Goal: Task Accomplishment & Management: Manage account settings

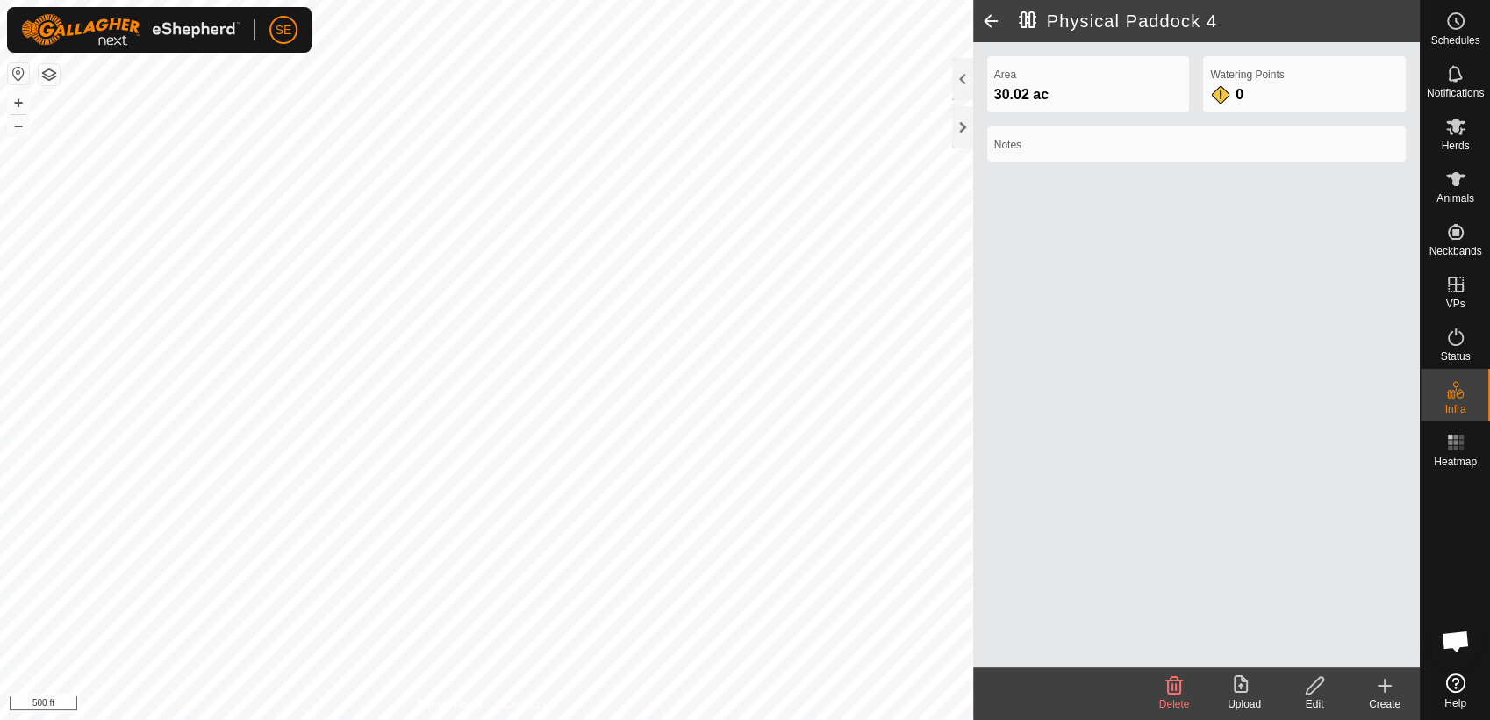
scroll to position [960, 0]
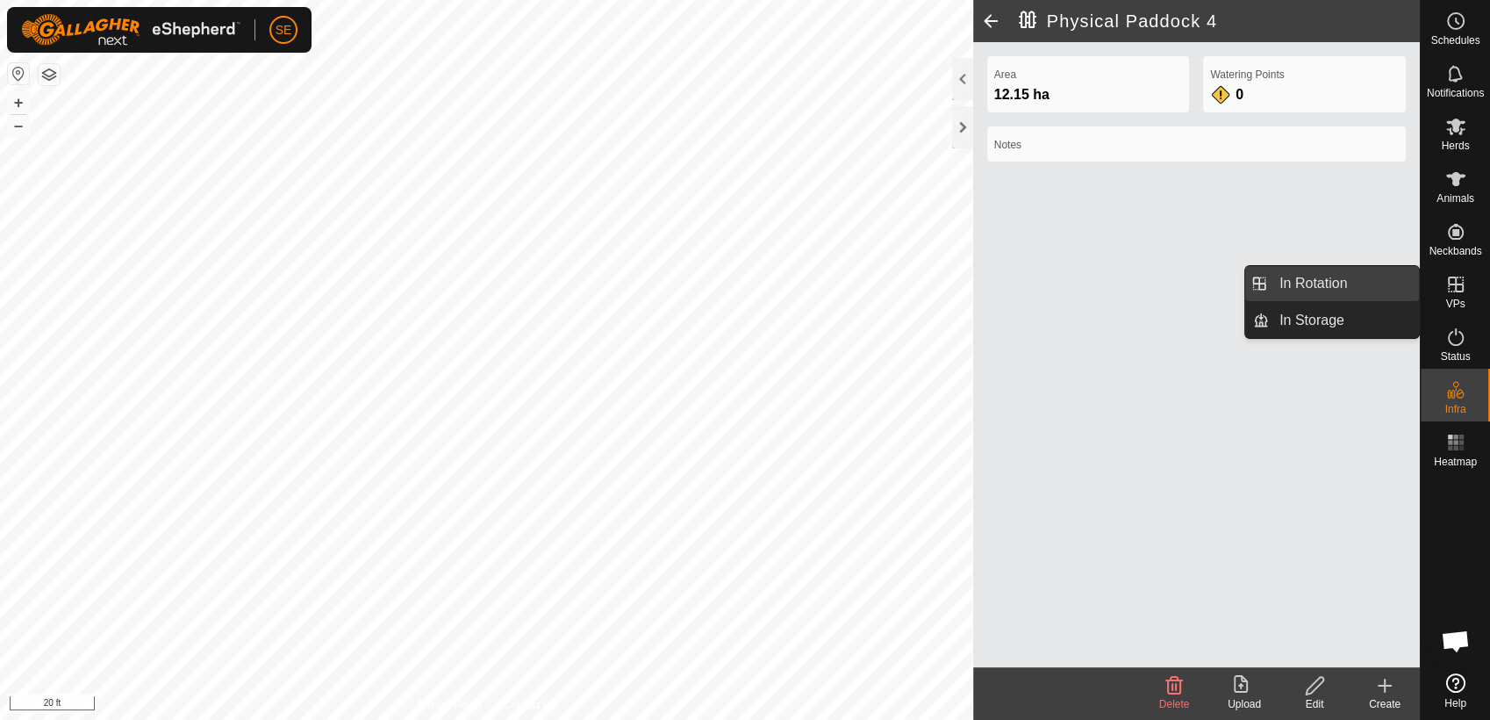
click at [1375, 283] on link "In Rotation" at bounding box center [1344, 283] width 150 height 35
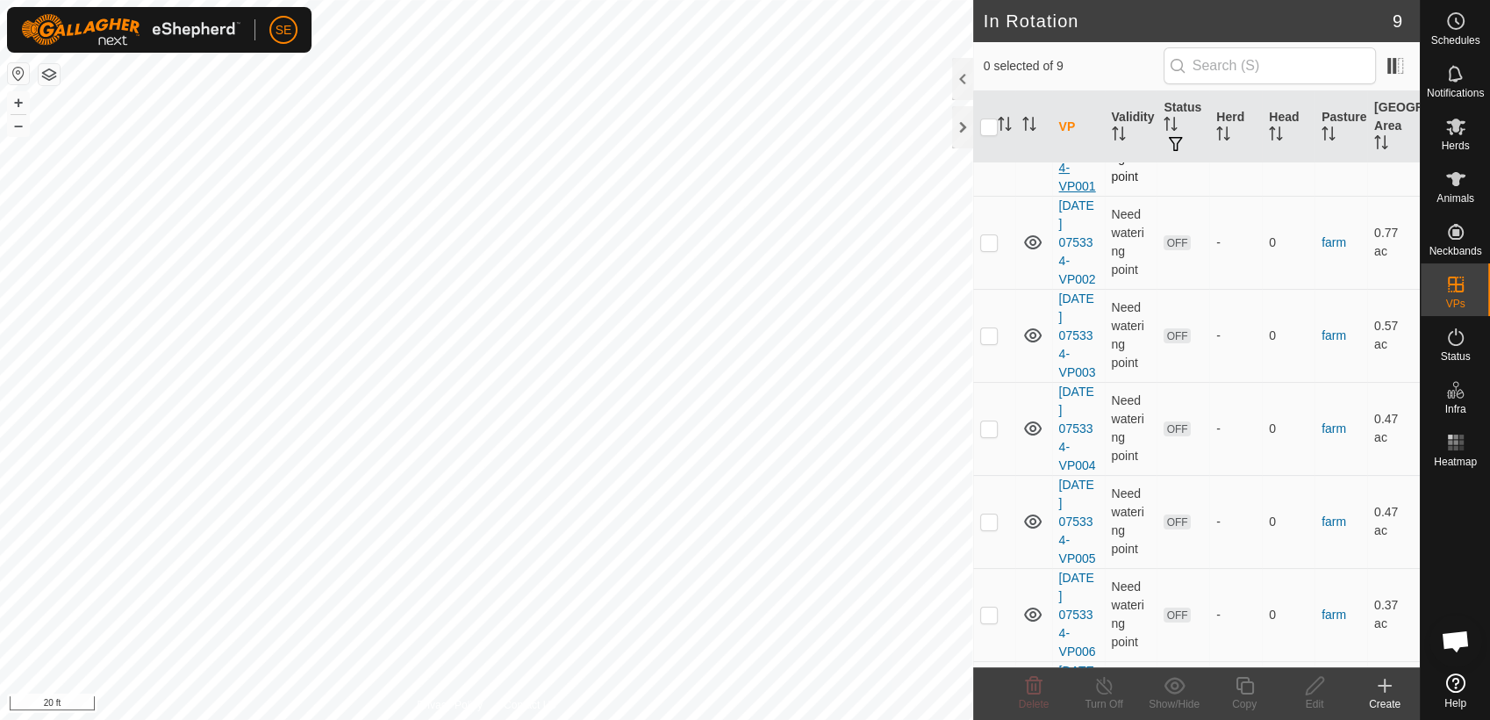
scroll to position [383, 0]
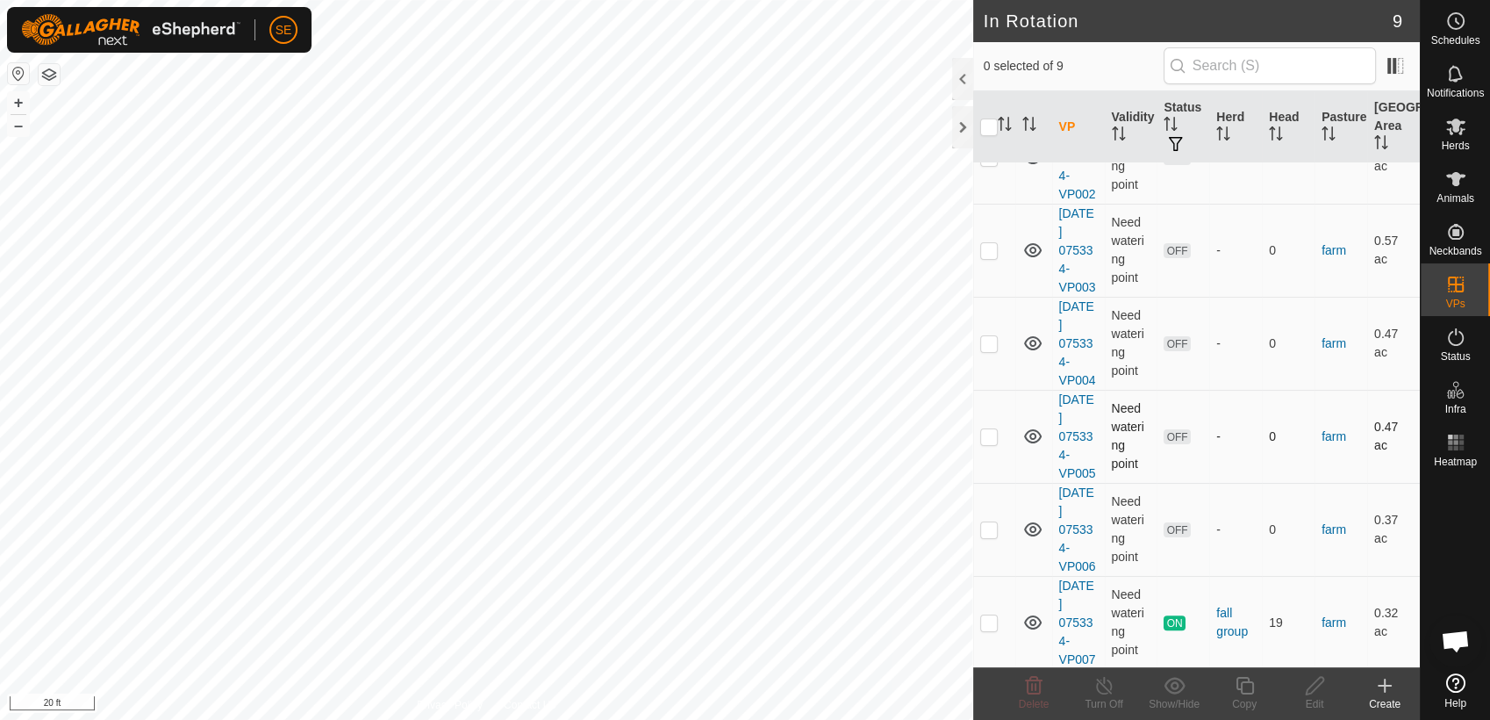
checkbox input "true"
click at [1251, 687] on icon at bounding box center [1245, 685] width 22 height 21
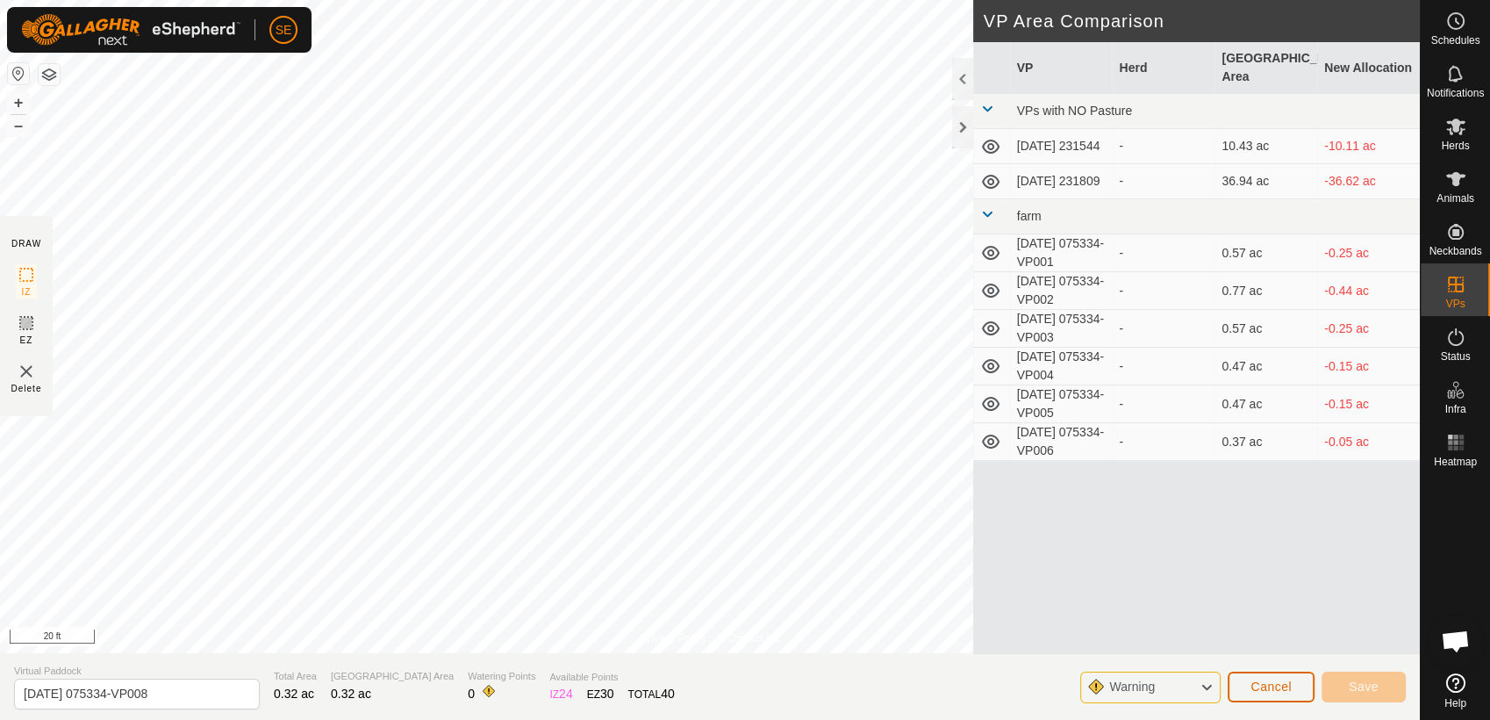
click at [1290, 685] on span "Cancel" at bounding box center [1271, 686] width 41 height 14
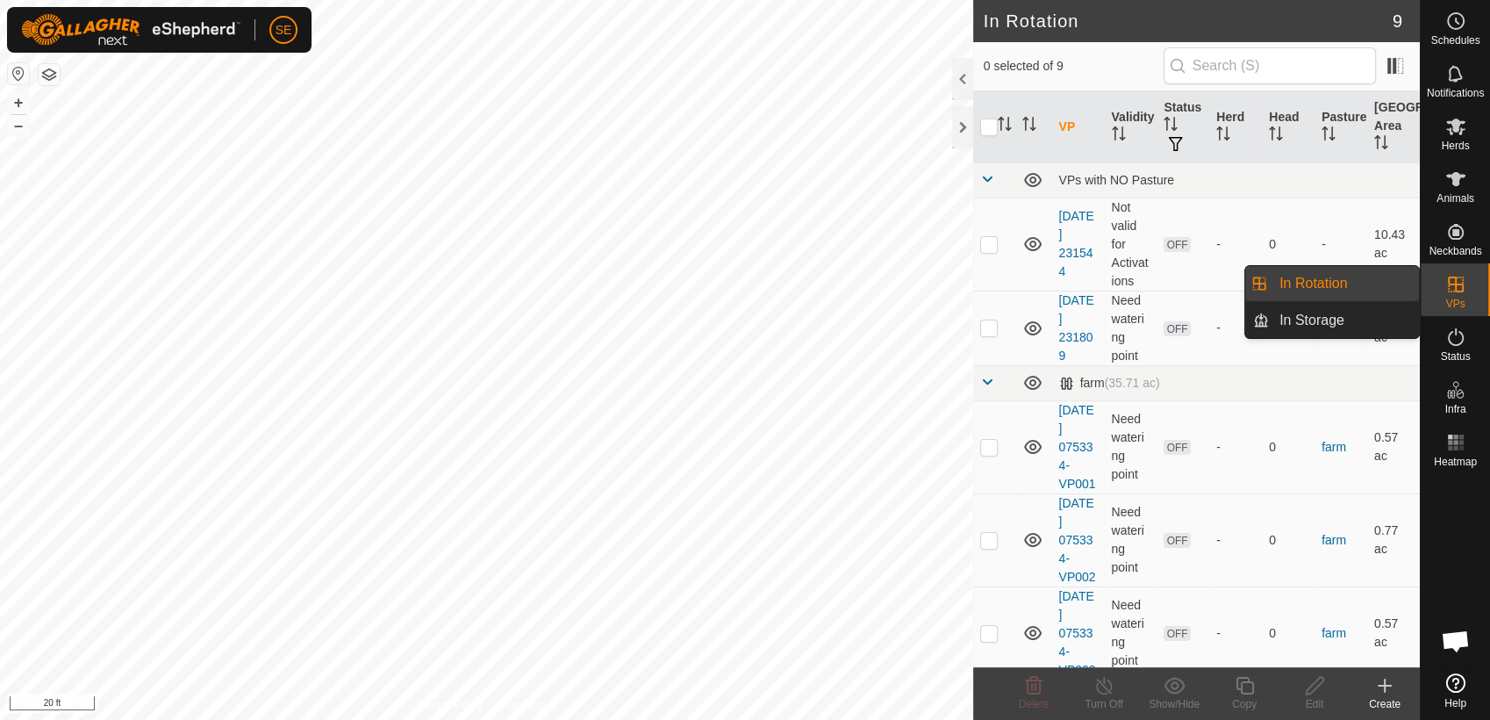
click at [1464, 294] on icon at bounding box center [1456, 284] width 21 height 21
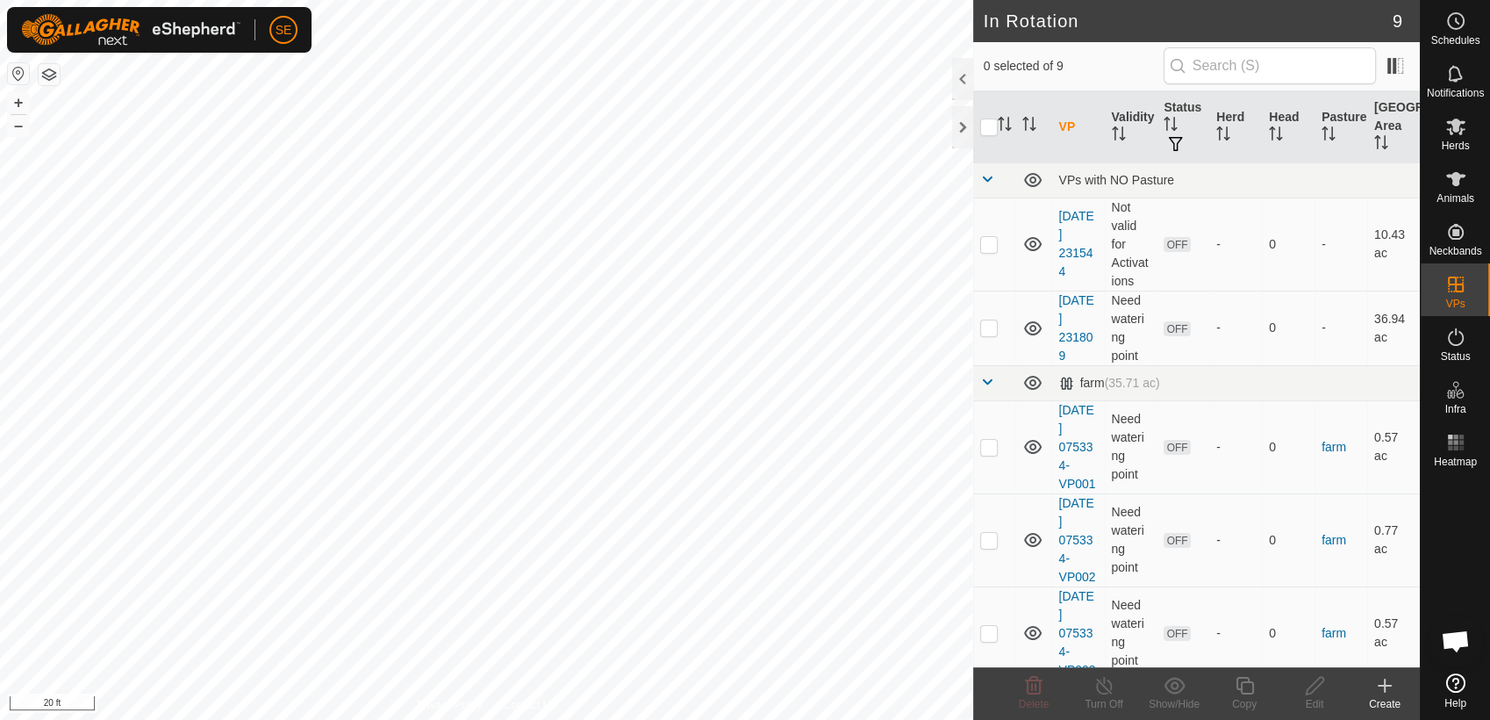
click at [1385, 688] on icon at bounding box center [1385, 685] width 0 height 12
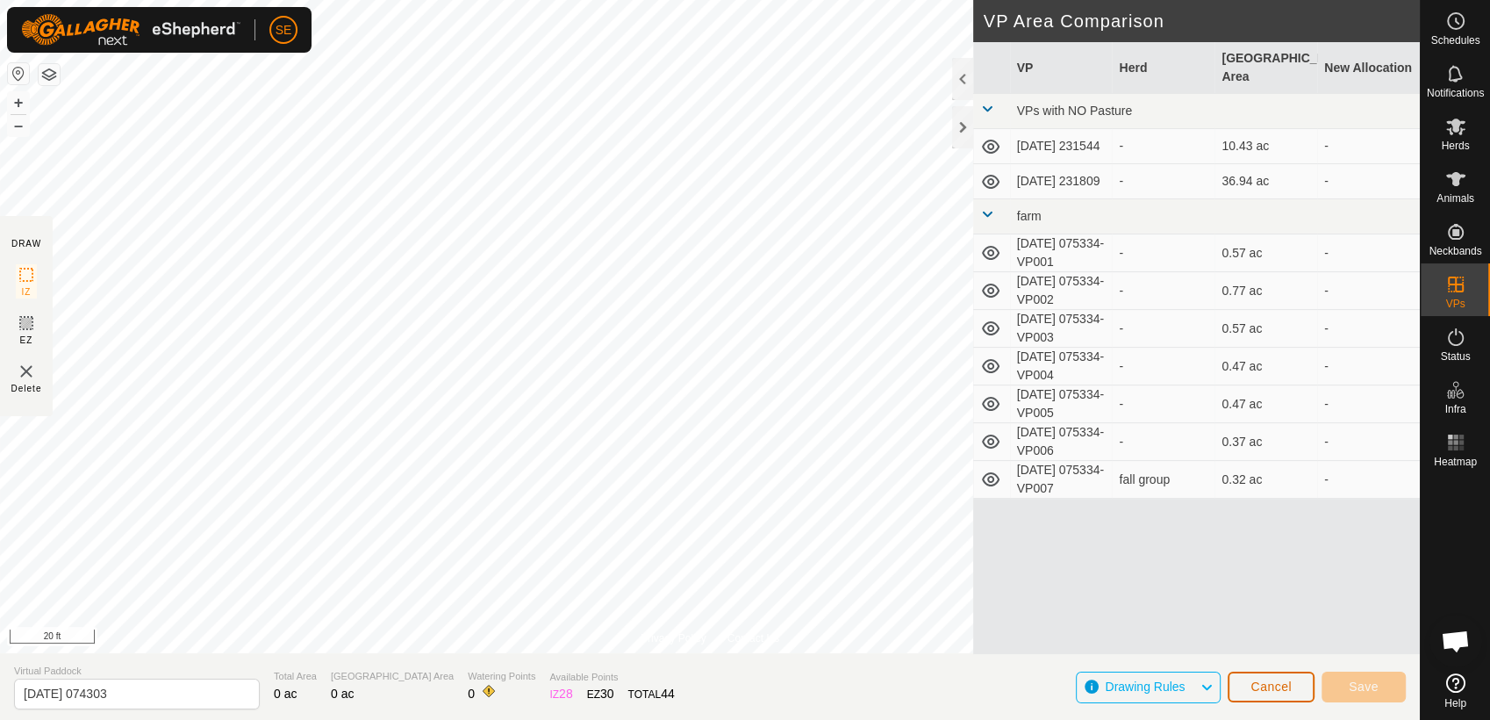
click at [1282, 685] on span "Cancel" at bounding box center [1271, 686] width 41 height 14
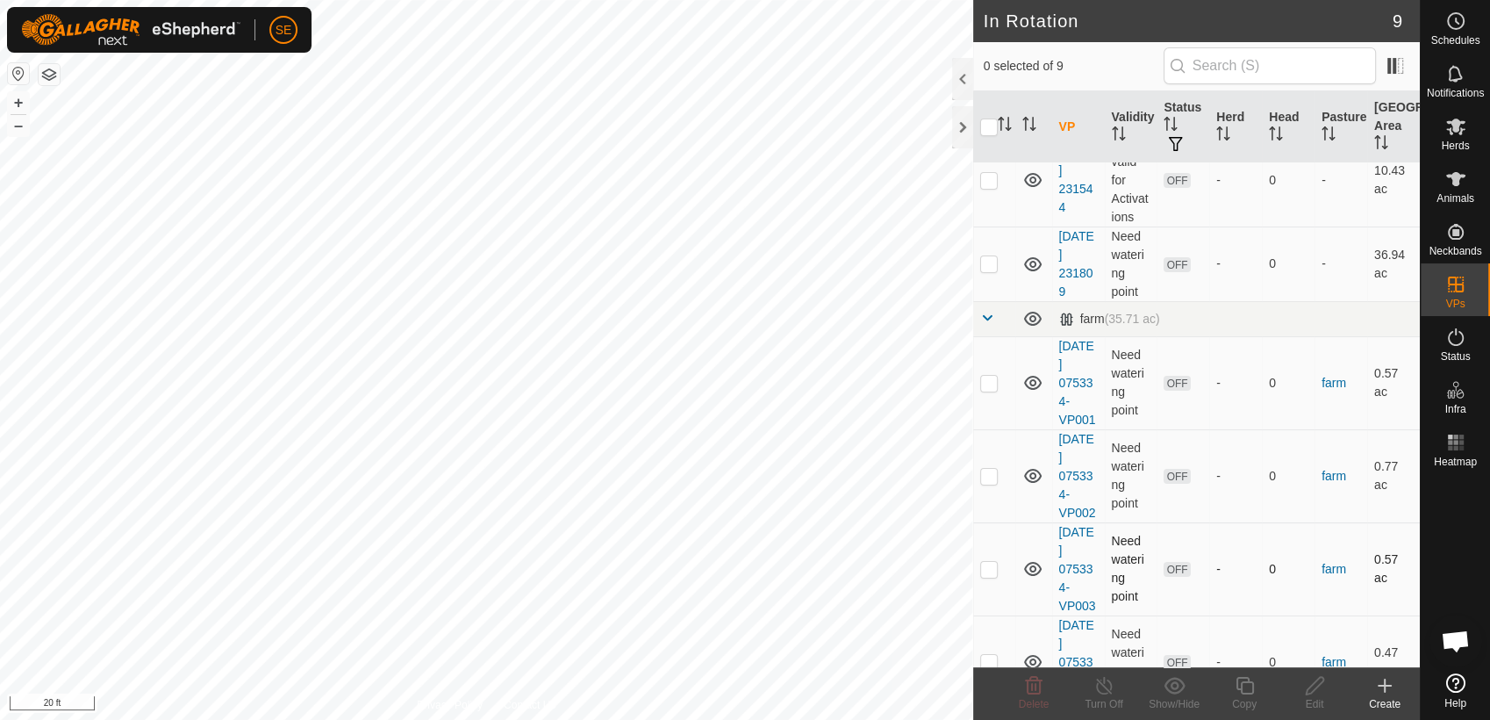
scroll to position [97, 0]
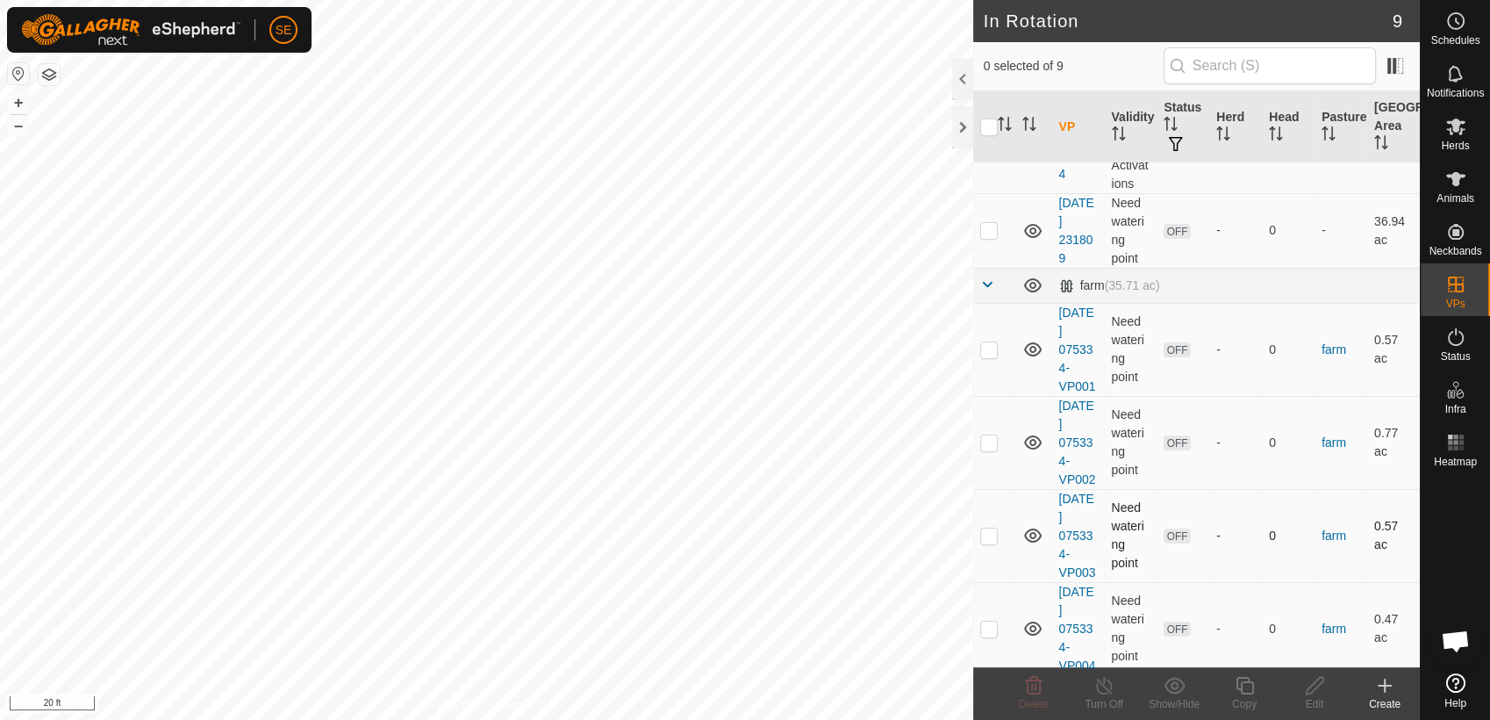
checkbox input "true"
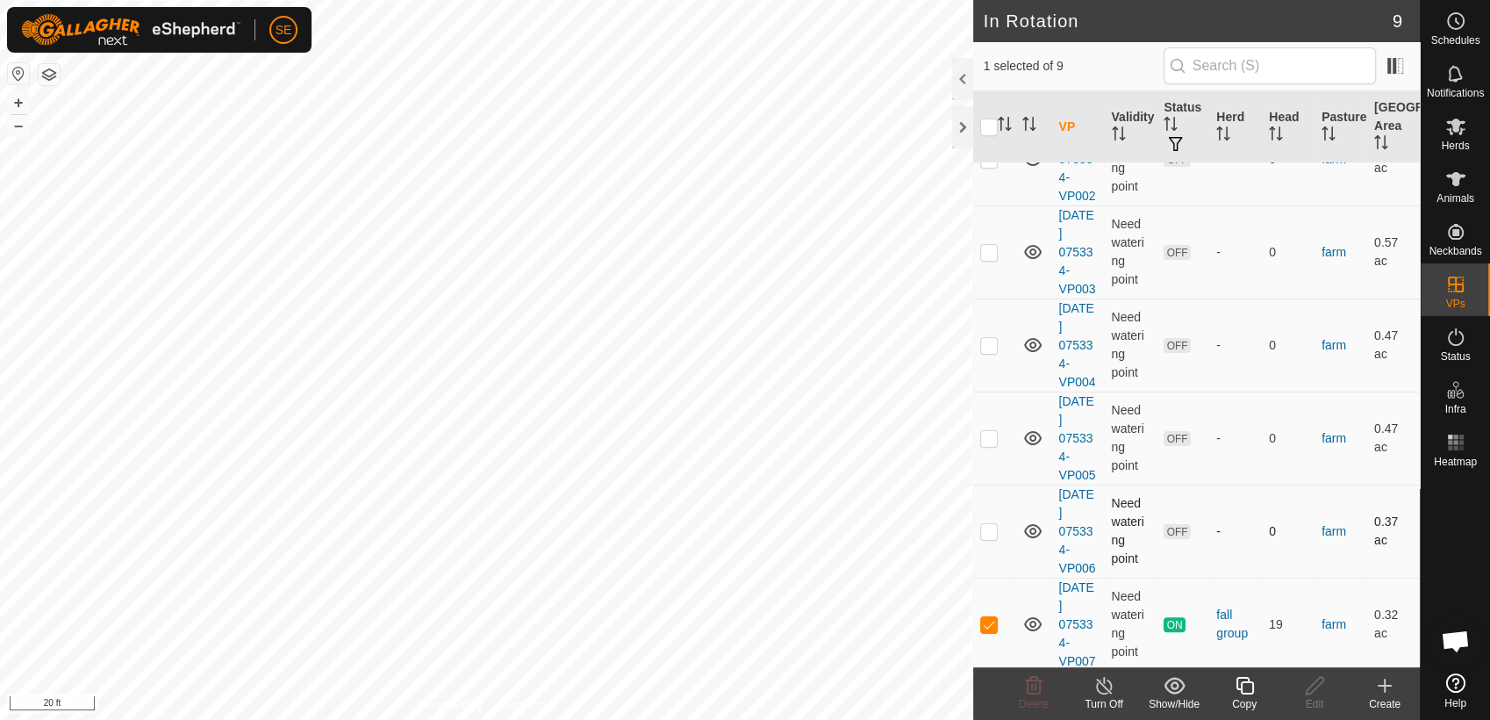
scroll to position [383, 0]
click at [1246, 692] on icon at bounding box center [1245, 685] width 22 height 21
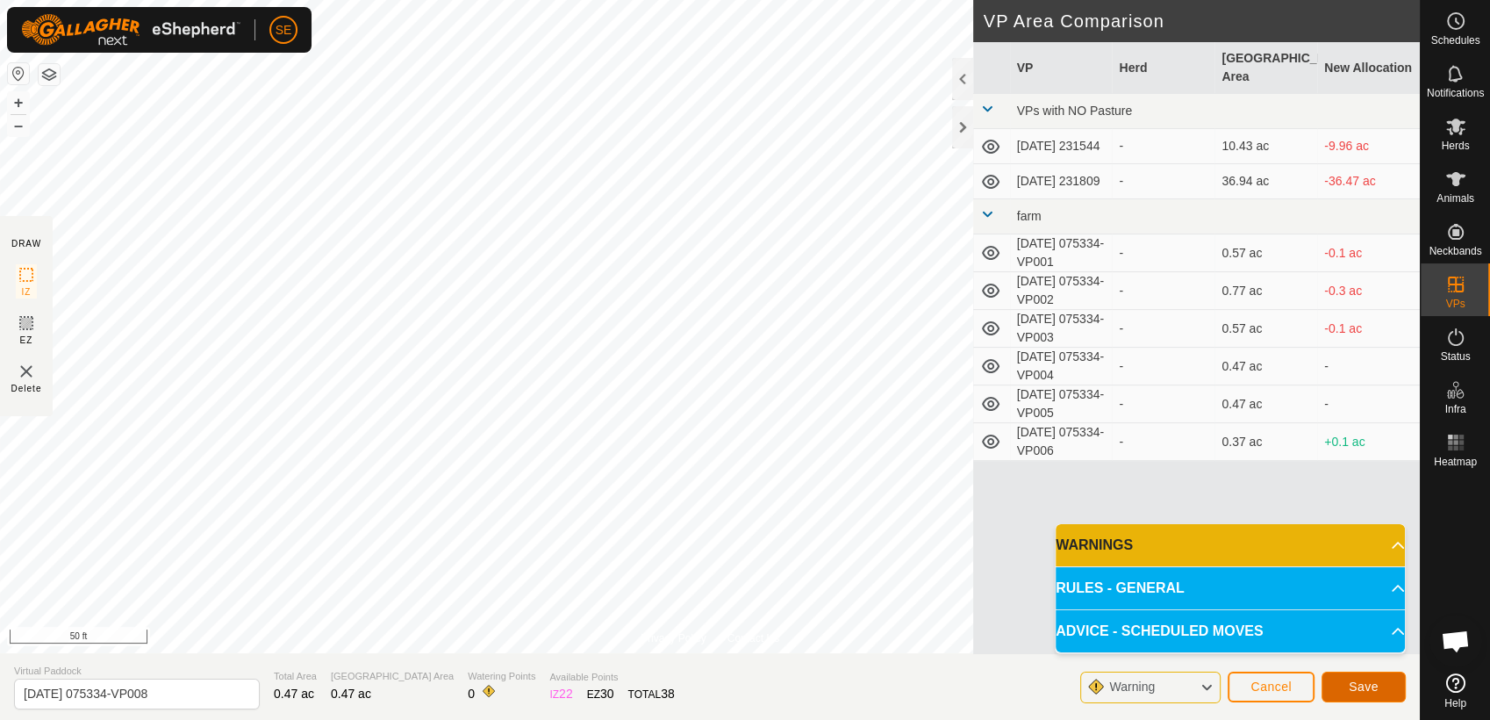
click at [1362, 691] on span "Save" at bounding box center [1364, 686] width 30 height 14
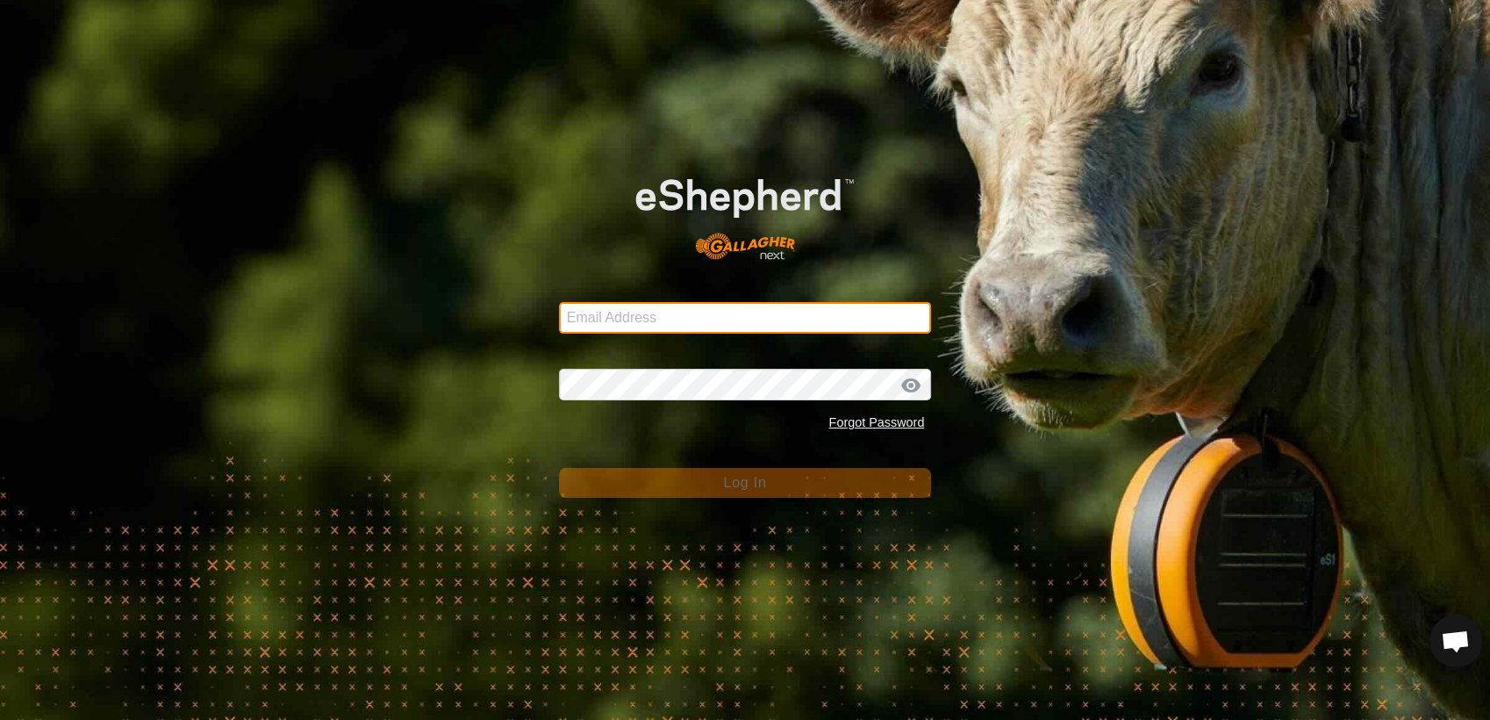
type input "[EMAIL_ADDRESS][DOMAIN_NAME]"
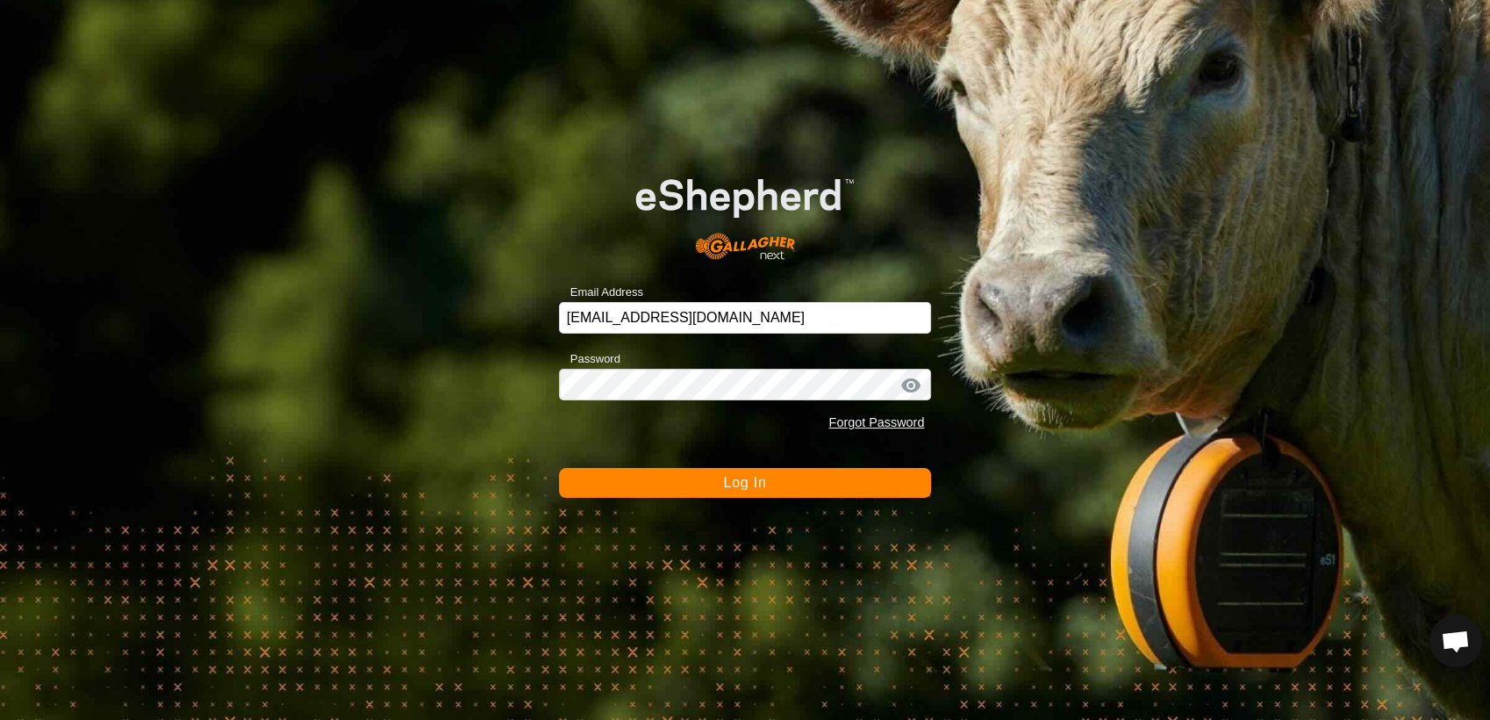
click at [731, 480] on span "Log In" at bounding box center [744, 482] width 43 height 15
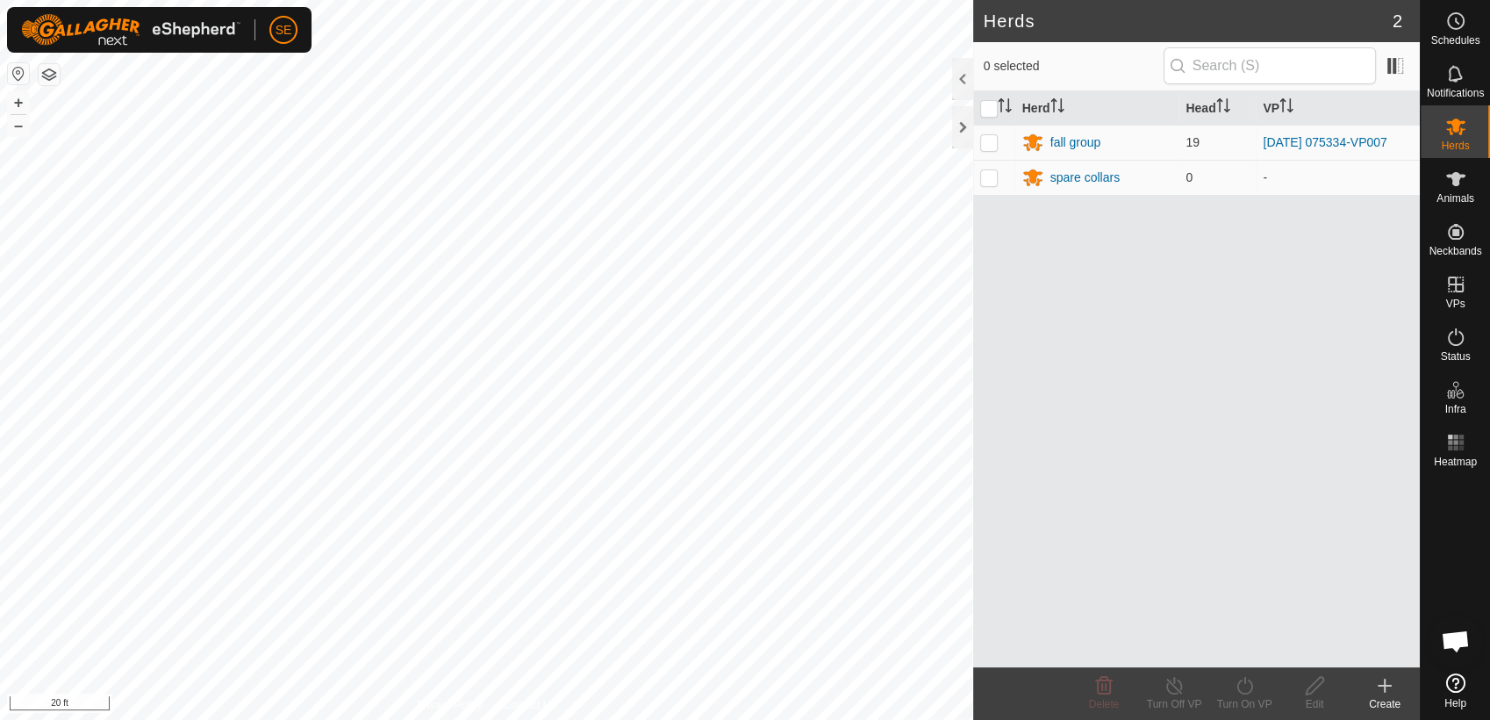
click at [1383, 692] on icon at bounding box center [1385, 685] width 21 height 21
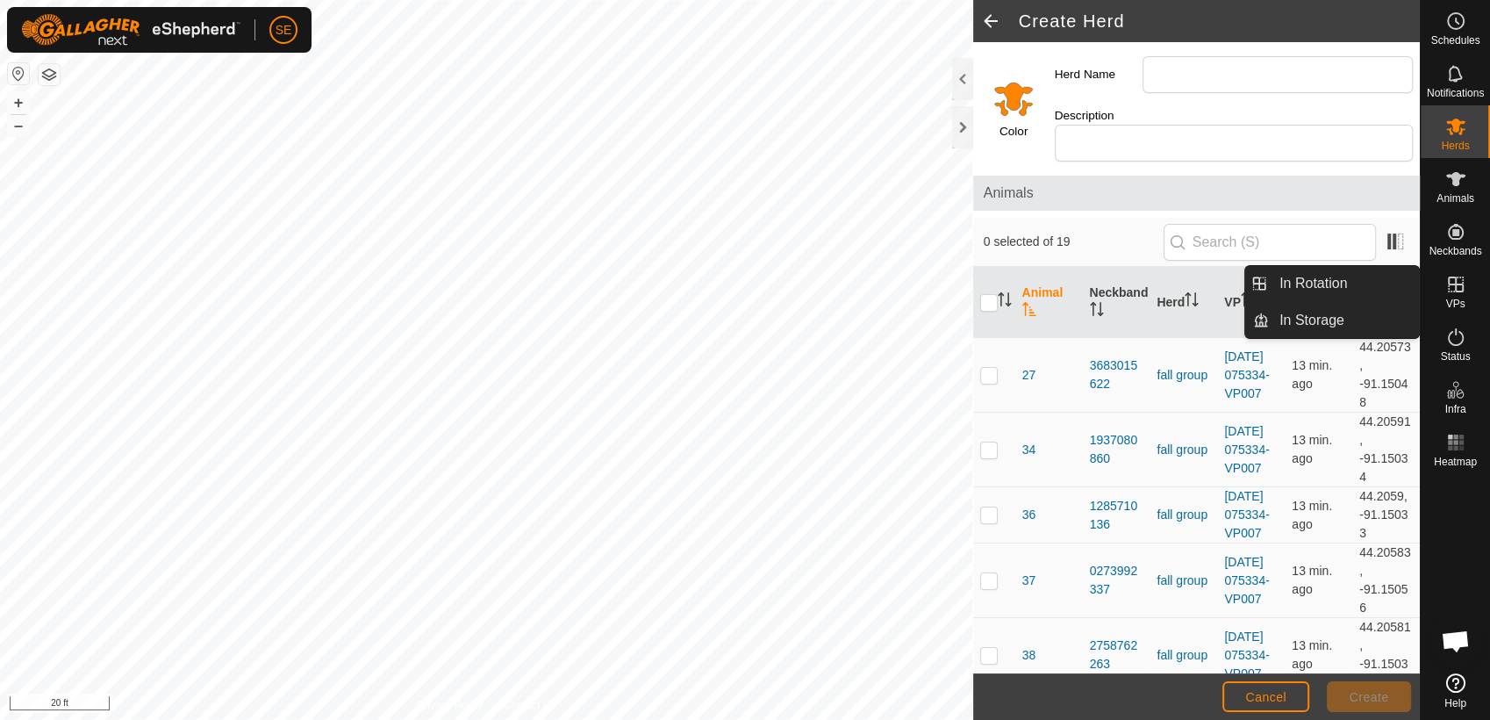
click at [1454, 295] on es-virtualpaddocks-svg-icon at bounding box center [1456, 284] width 32 height 28
click at [1453, 301] on span "VPs" at bounding box center [1455, 303] width 19 height 11
click at [1367, 283] on link "In Rotation" at bounding box center [1344, 283] width 150 height 35
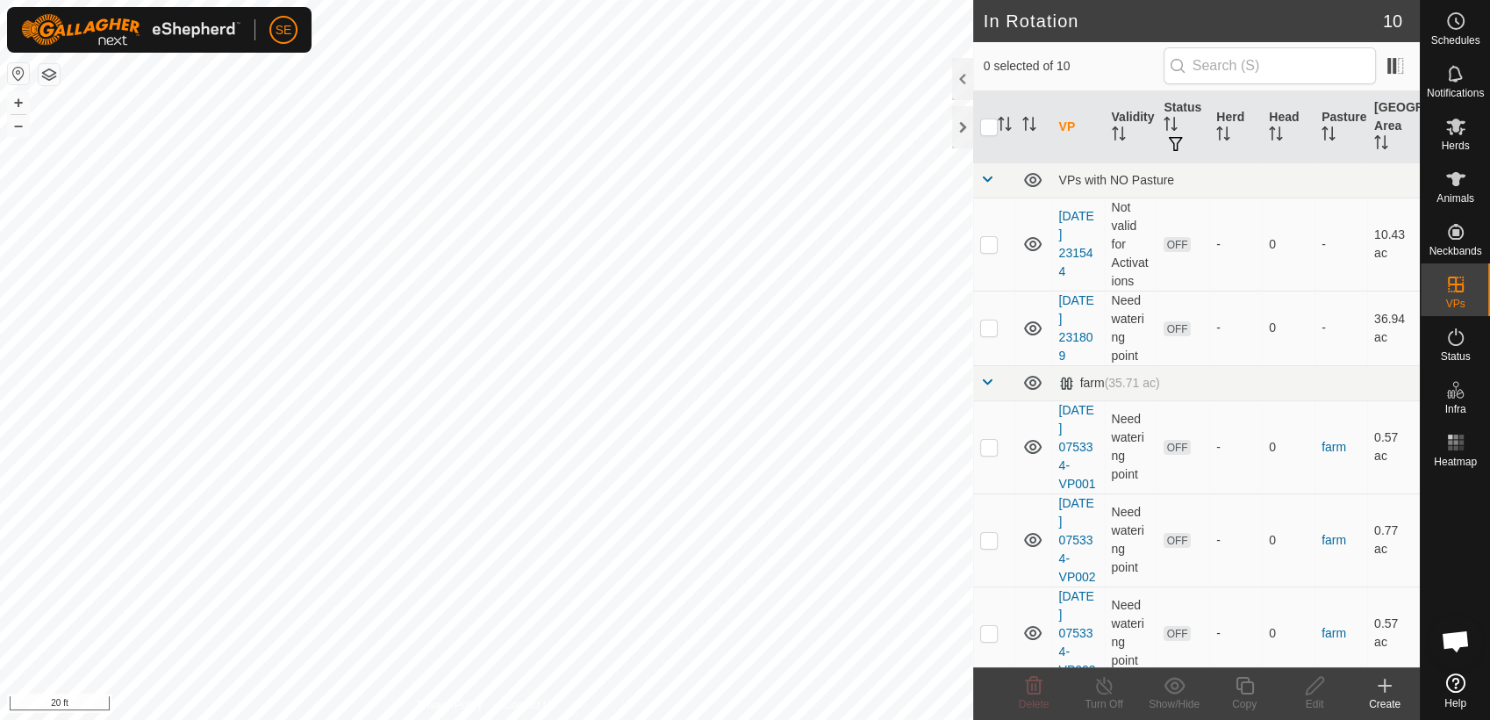
click at [1388, 687] on icon at bounding box center [1385, 685] width 21 height 21
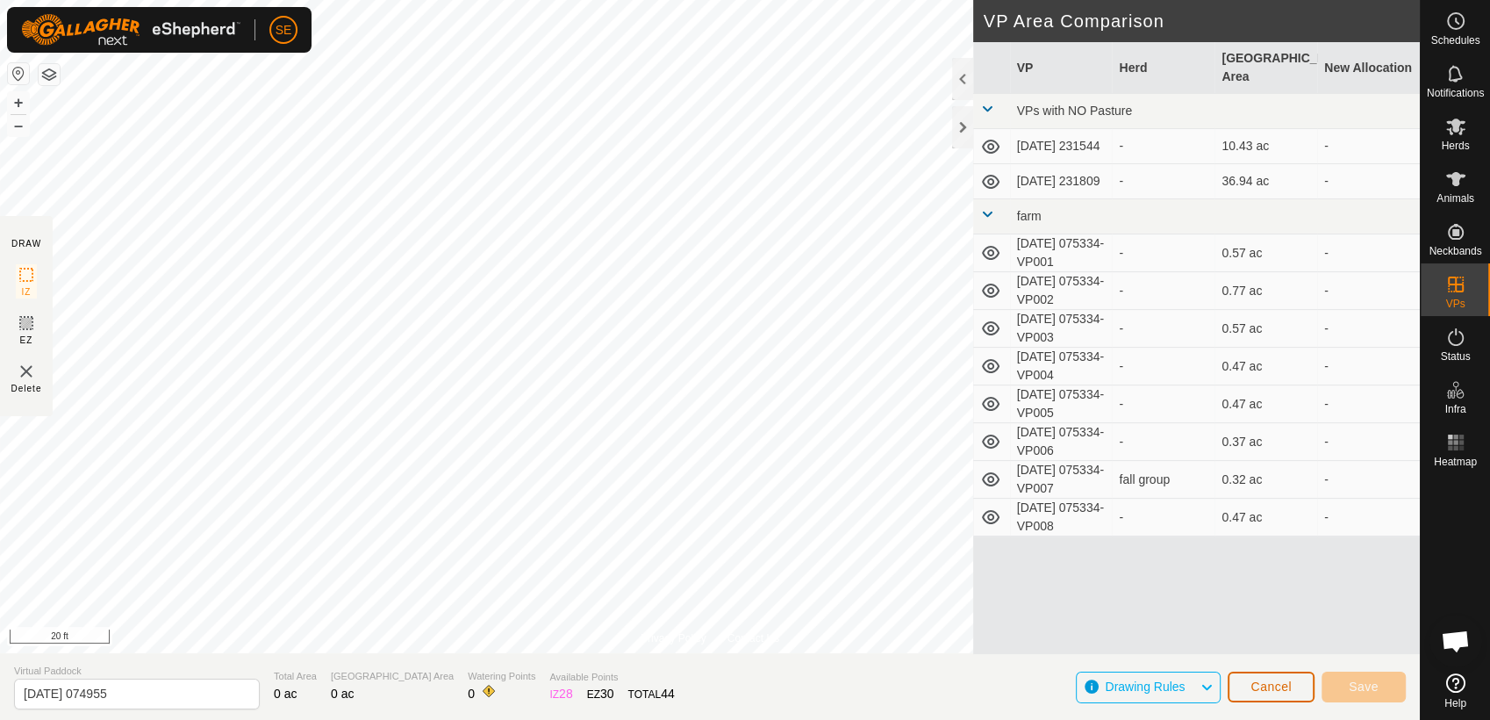
click at [1306, 690] on button "Cancel" at bounding box center [1271, 687] width 87 height 31
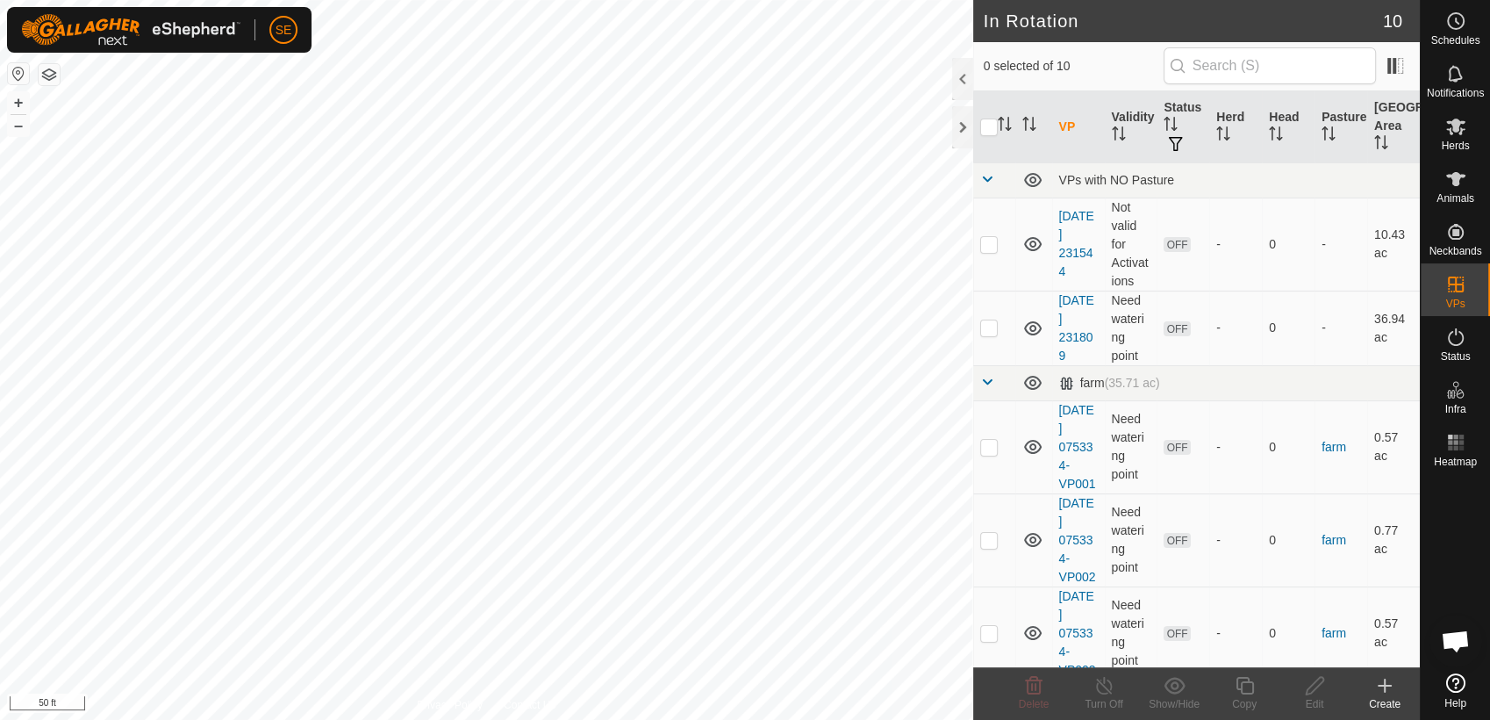
click at [1390, 685] on icon at bounding box center [1385, 685] width 21 height 21
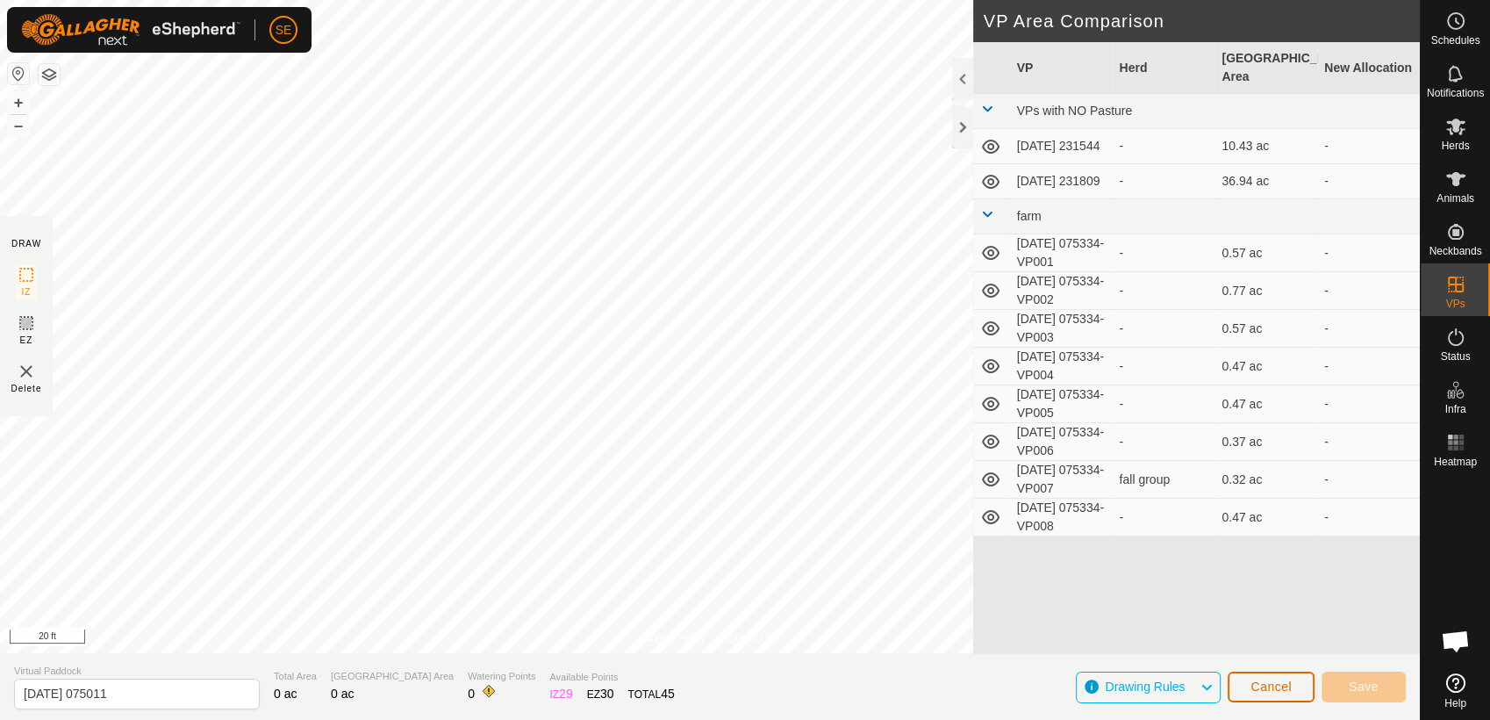
click at [1265, 690] on span "Cancel" at bounding box center [1271, 686] width 41 height 14
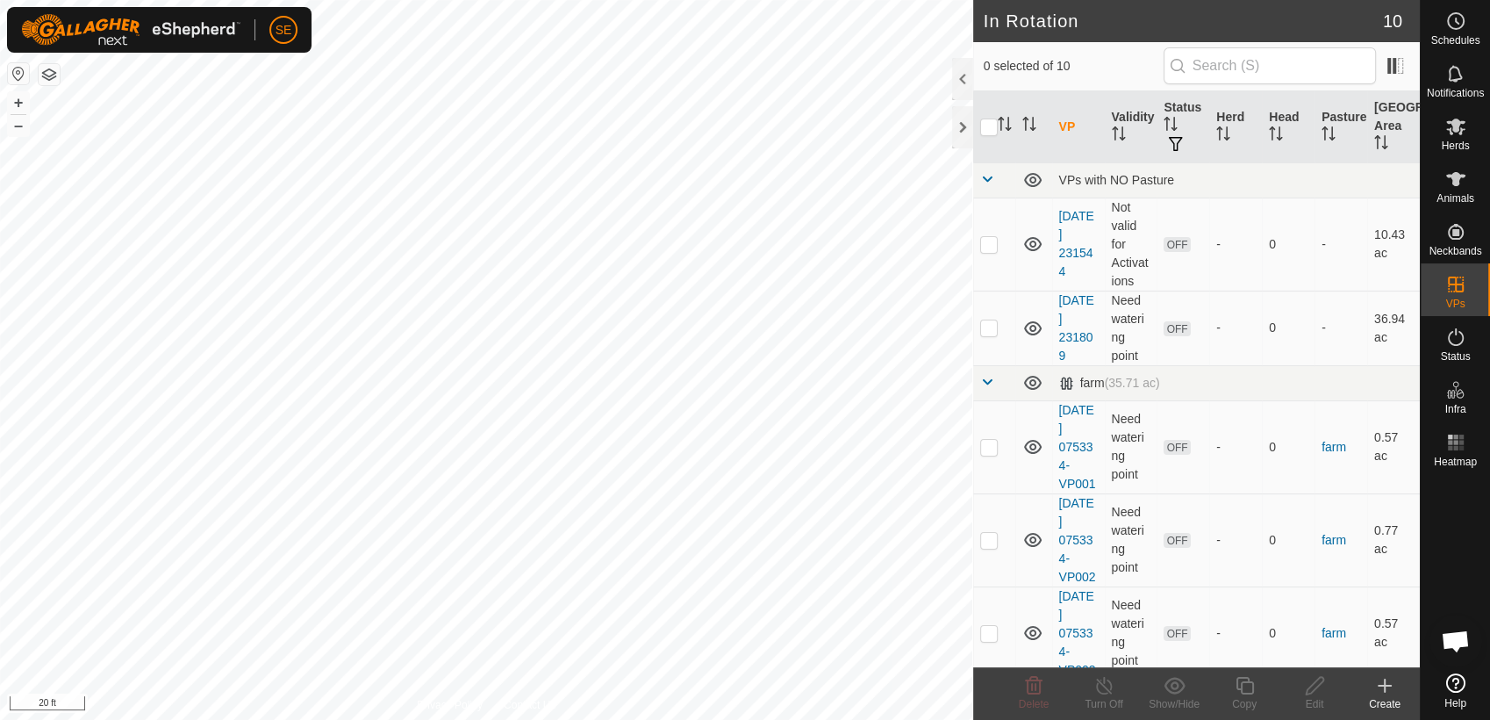
click at [1390, 694] on icon at bounding box center [1385, 685] width 21 height 21
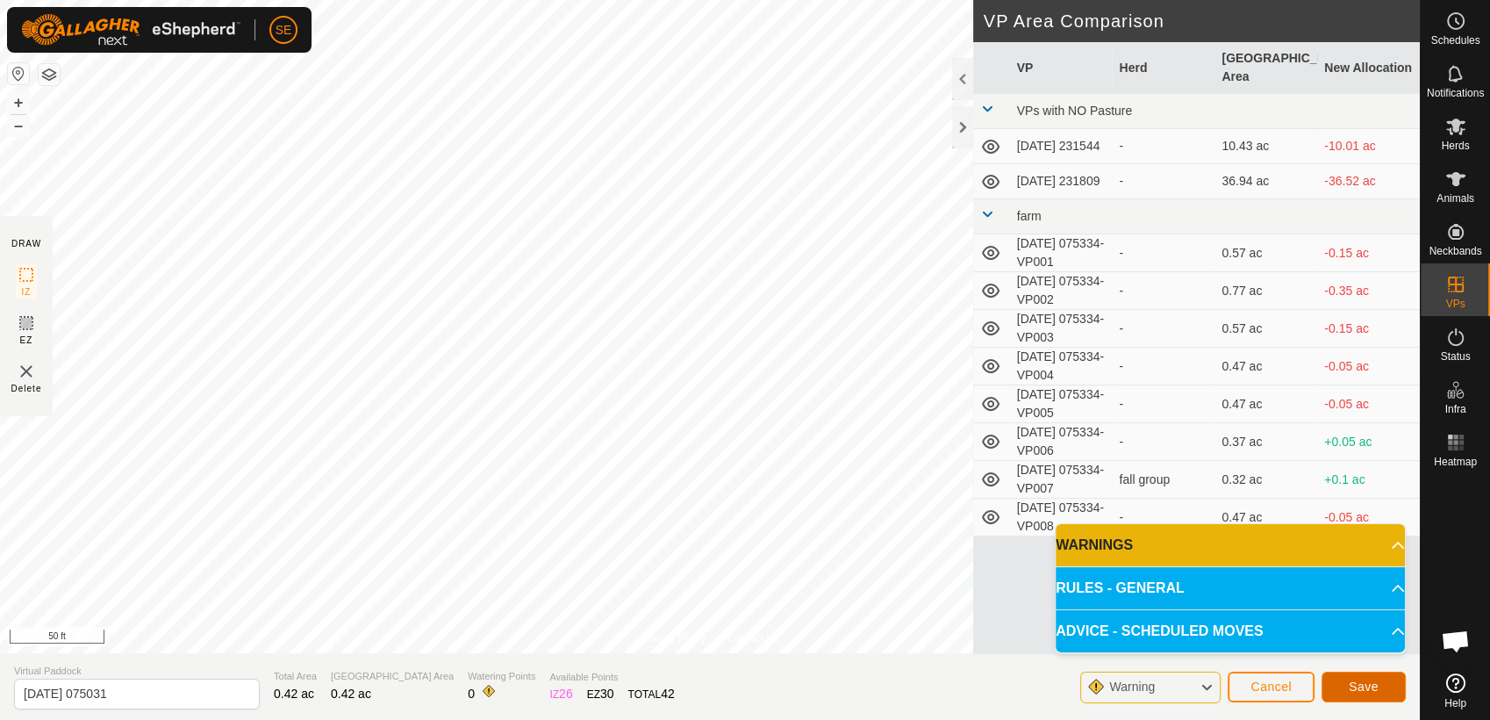
click at [1384, 685] on button "Save" at bounding box center [1364, 687] width 84 height 31
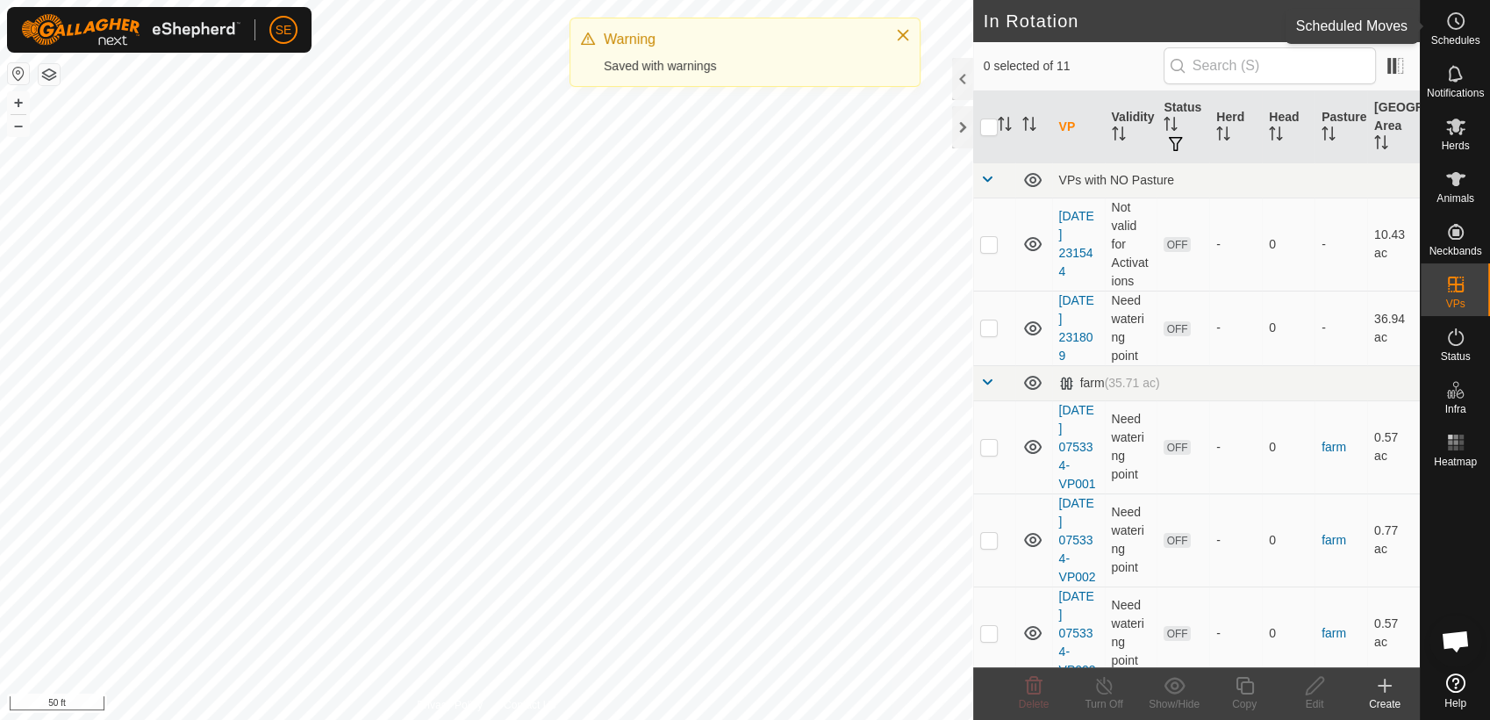
click at [1460, 25] on icon at bounding box center [1456, 21] width 21 height 21
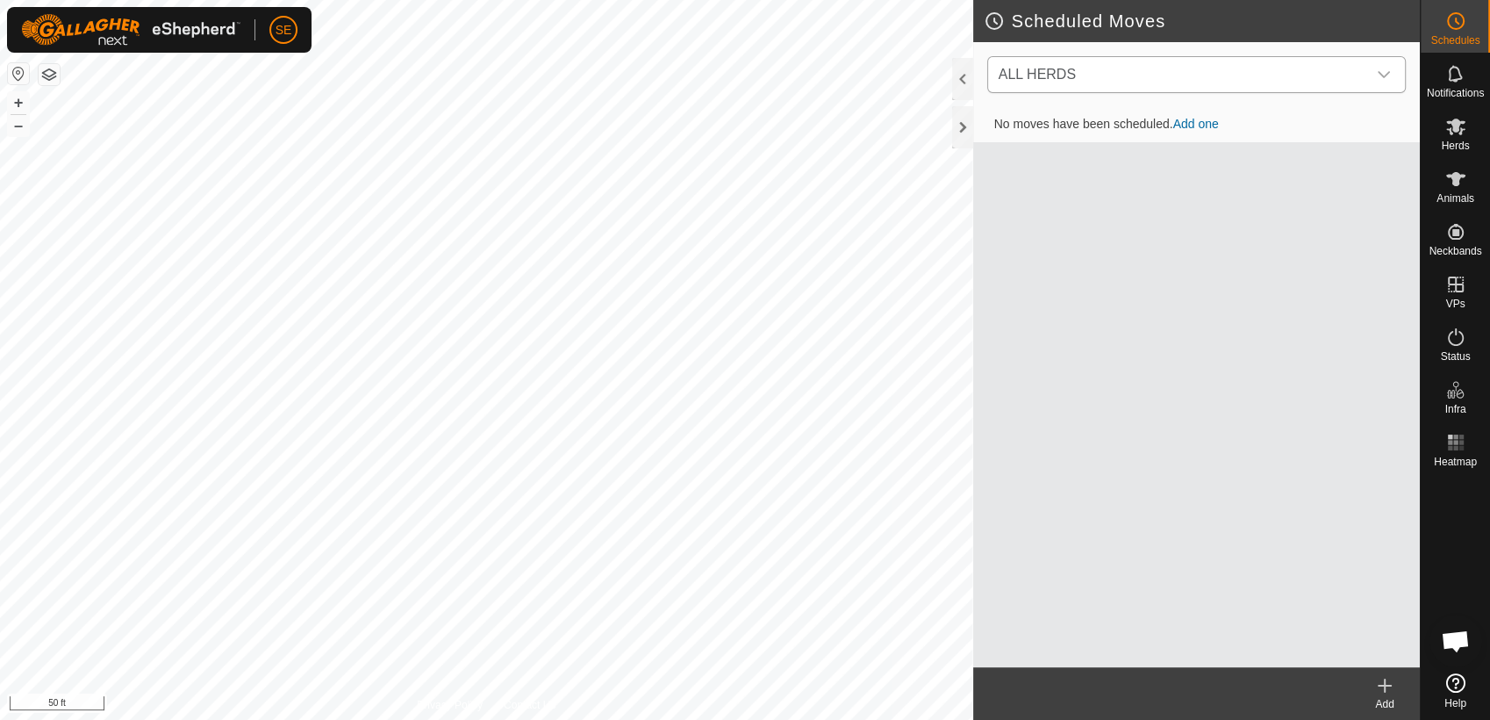
click at [1161, 68] on span "ALL HERDS" at bounding box center [1179, 74] width 375 height 35
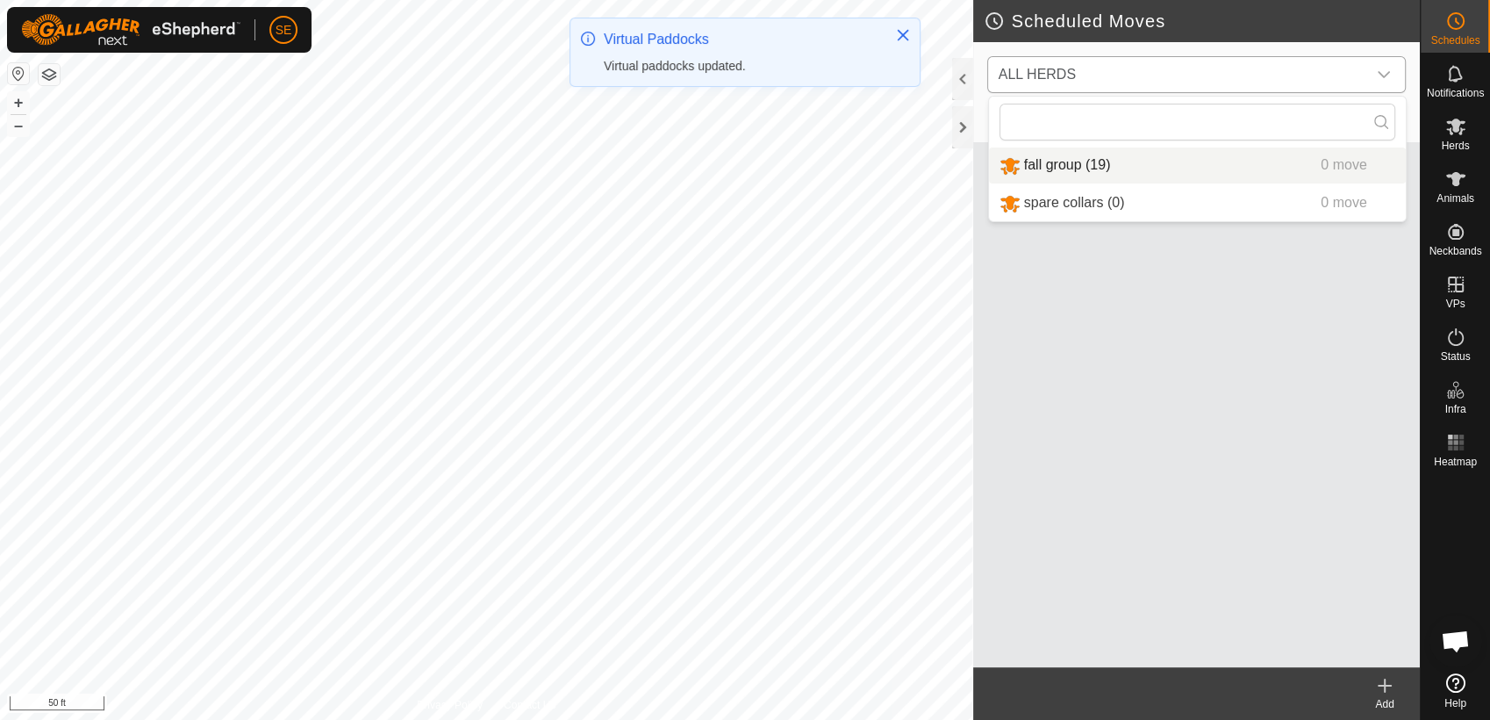
click at [1057, 166] on li "fall group (19) 0 move" at bounding box center [1197, 165] width 417 height 36
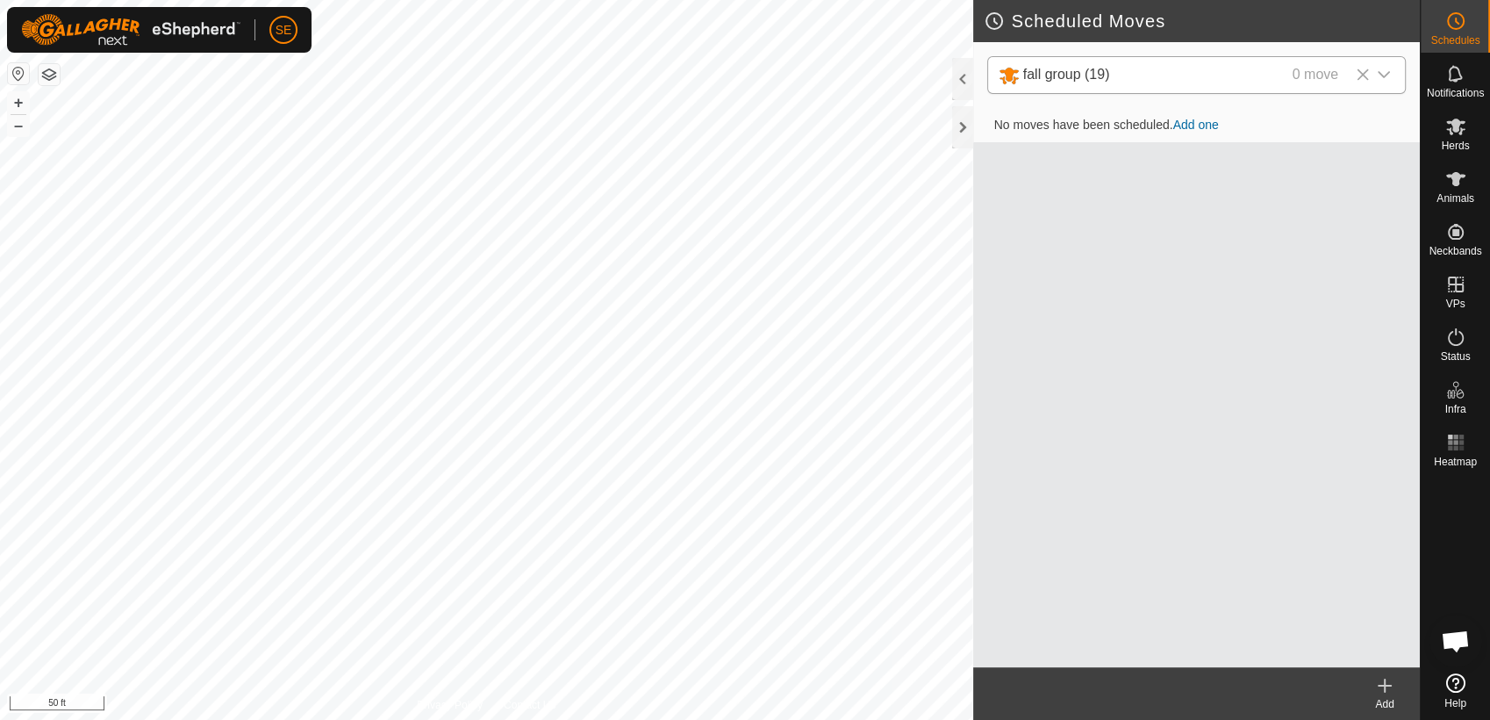
click at [1385, 693] on icon at bounding box center [1385, 685] width 21 height 21
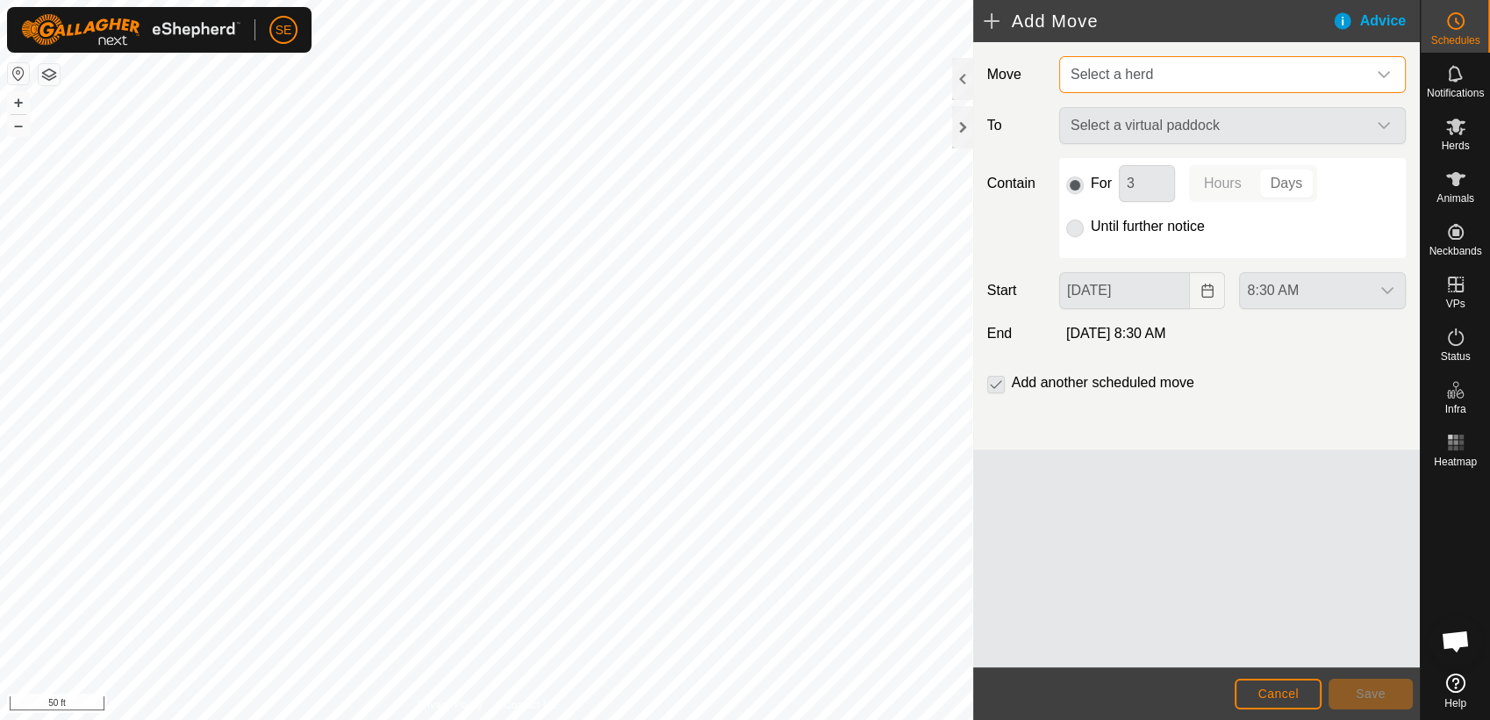
click at [1175, 69] on span "Select a herd" at bounding box center [1215, 74] width 303 height 35
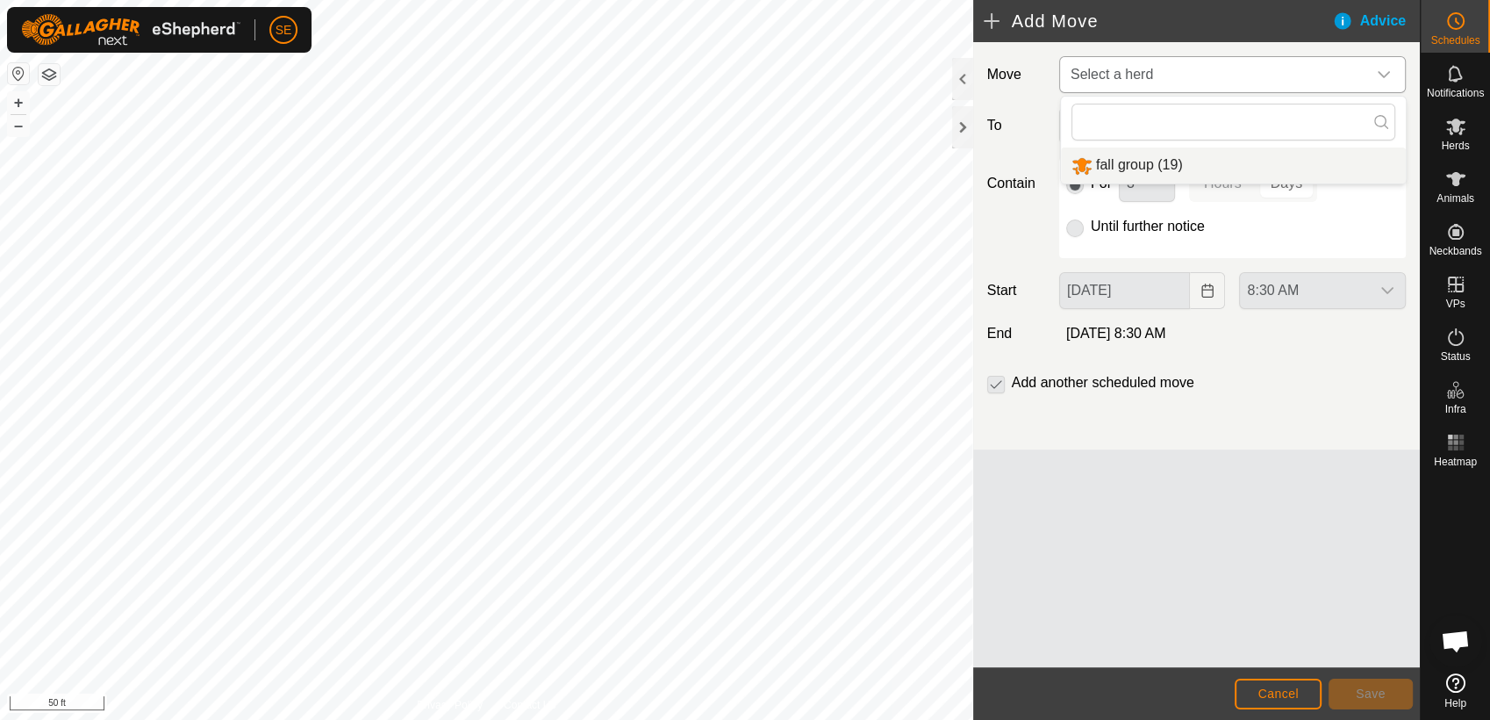
click at [1146, 167] on li "fall group (19)" at bounding box center [1233, 165] width 345 height 36
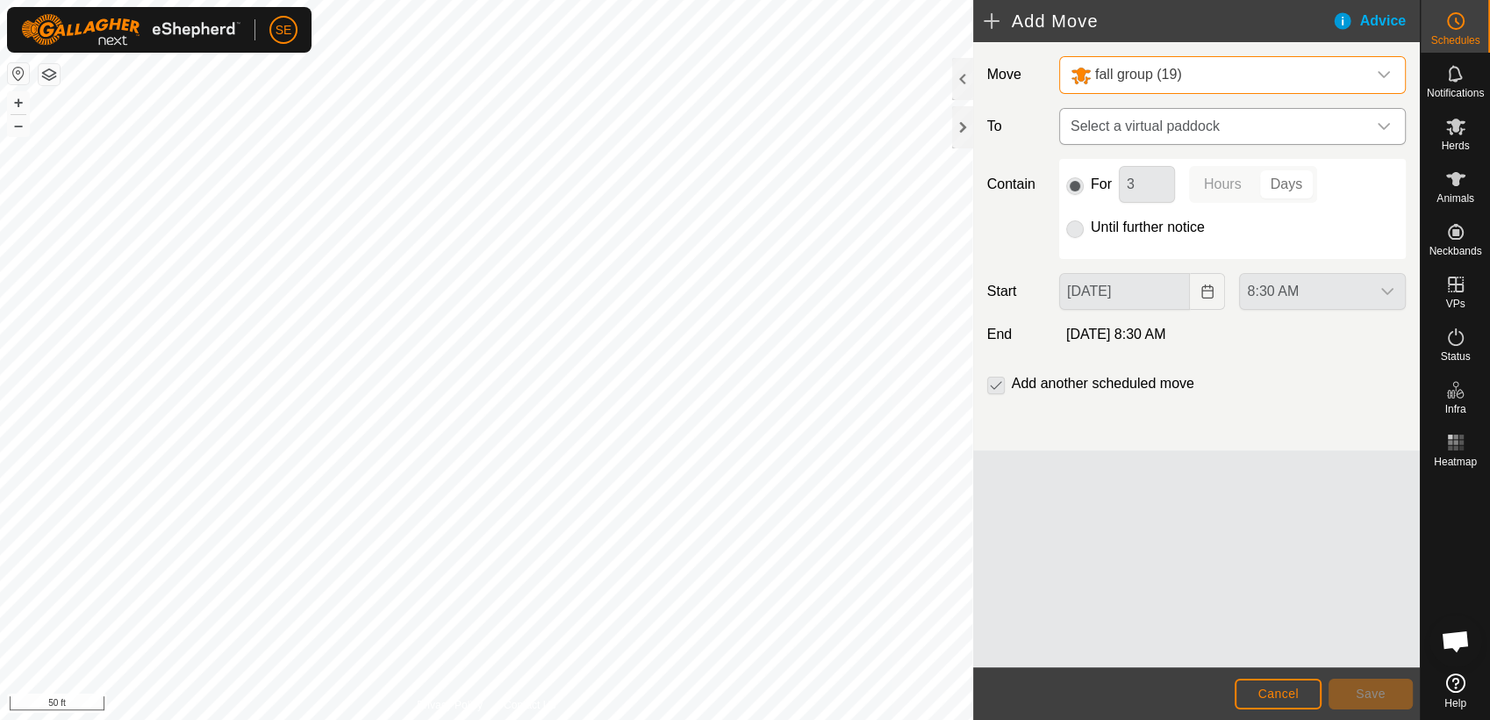
click at [1162, 124] on span "Select a virtual paddock" at bounding box center [1215, 126] width 303 height 35
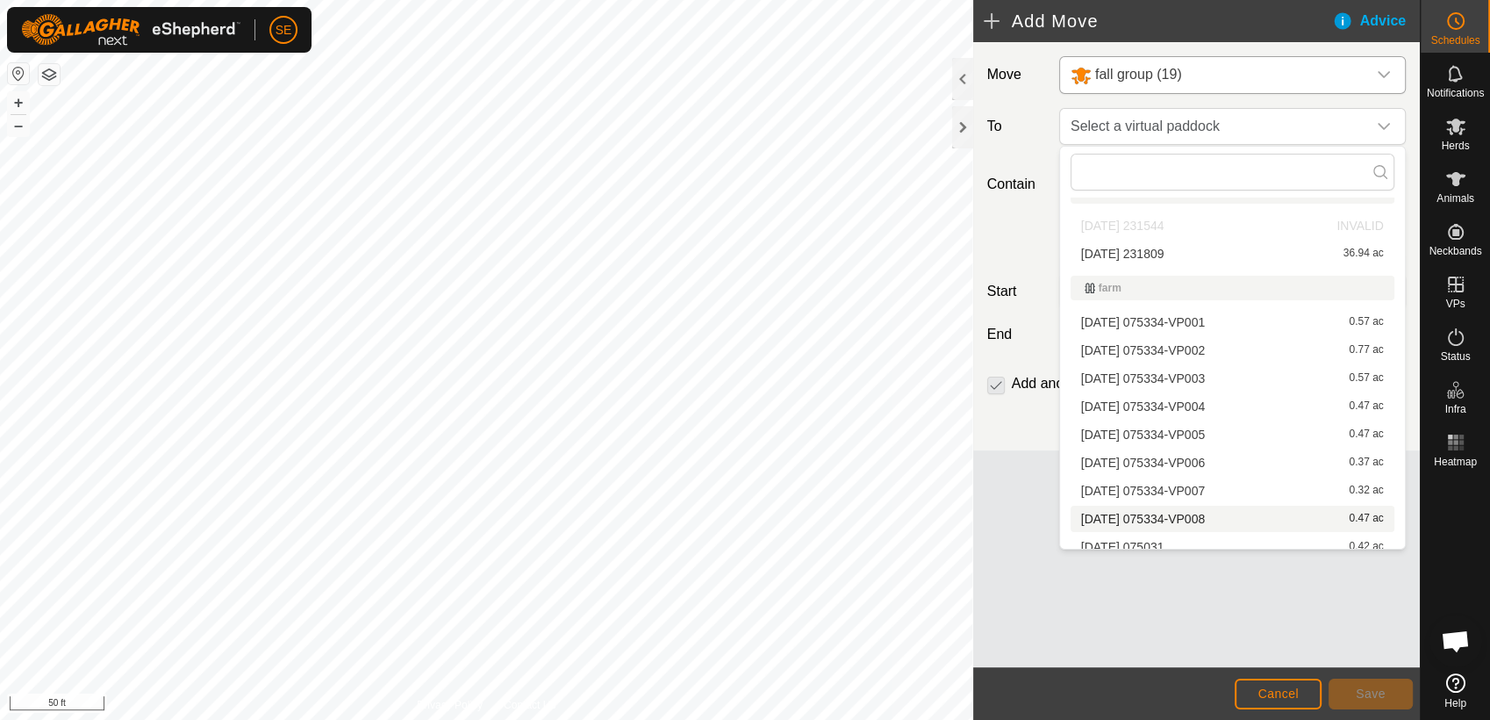
scroll to position [36, 0]
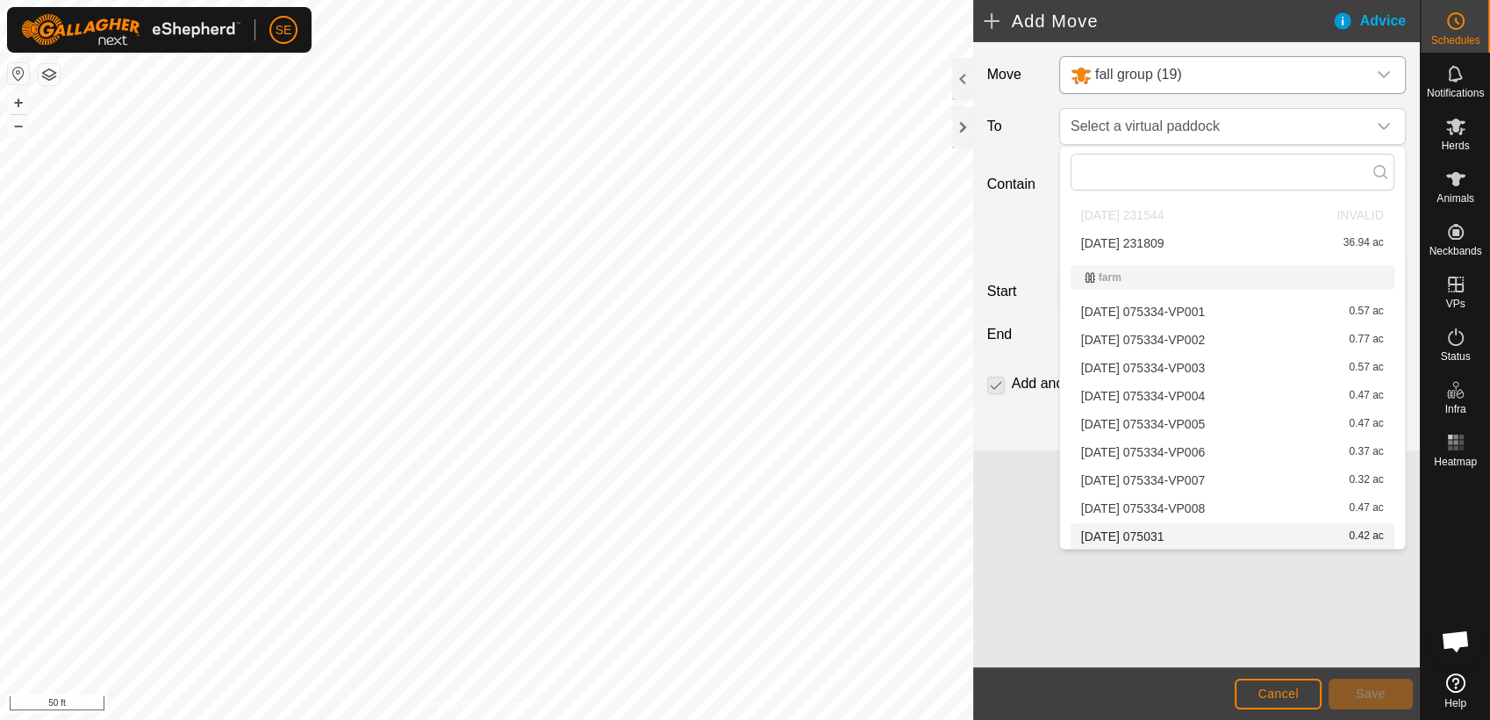
click at [1166, 535] on li "[DATE] 075031 0.42 ac" at bounding box center [1233, 536] width 324 height 26
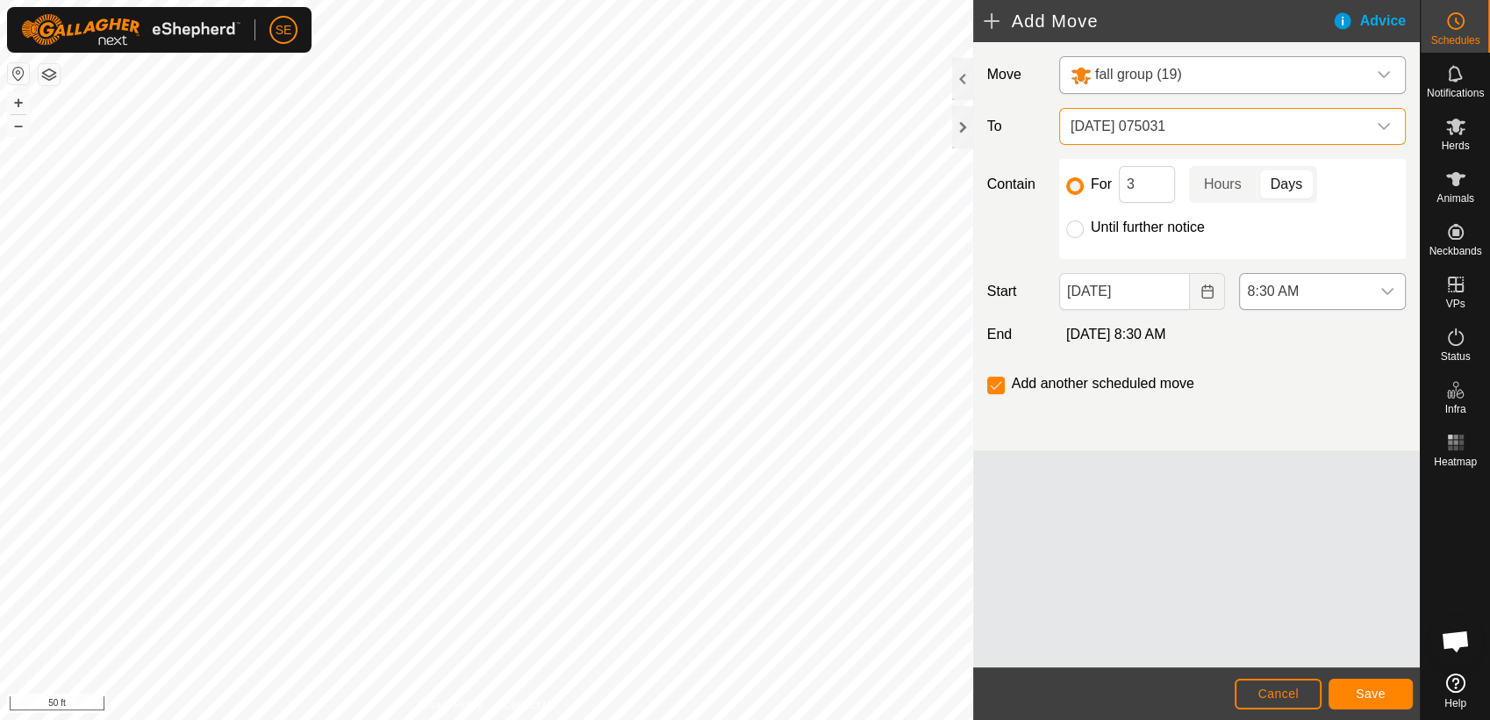
click at [1383, 288] on icon "dropdown trigger" at bounding box center [1388, 291] width 12 height 7
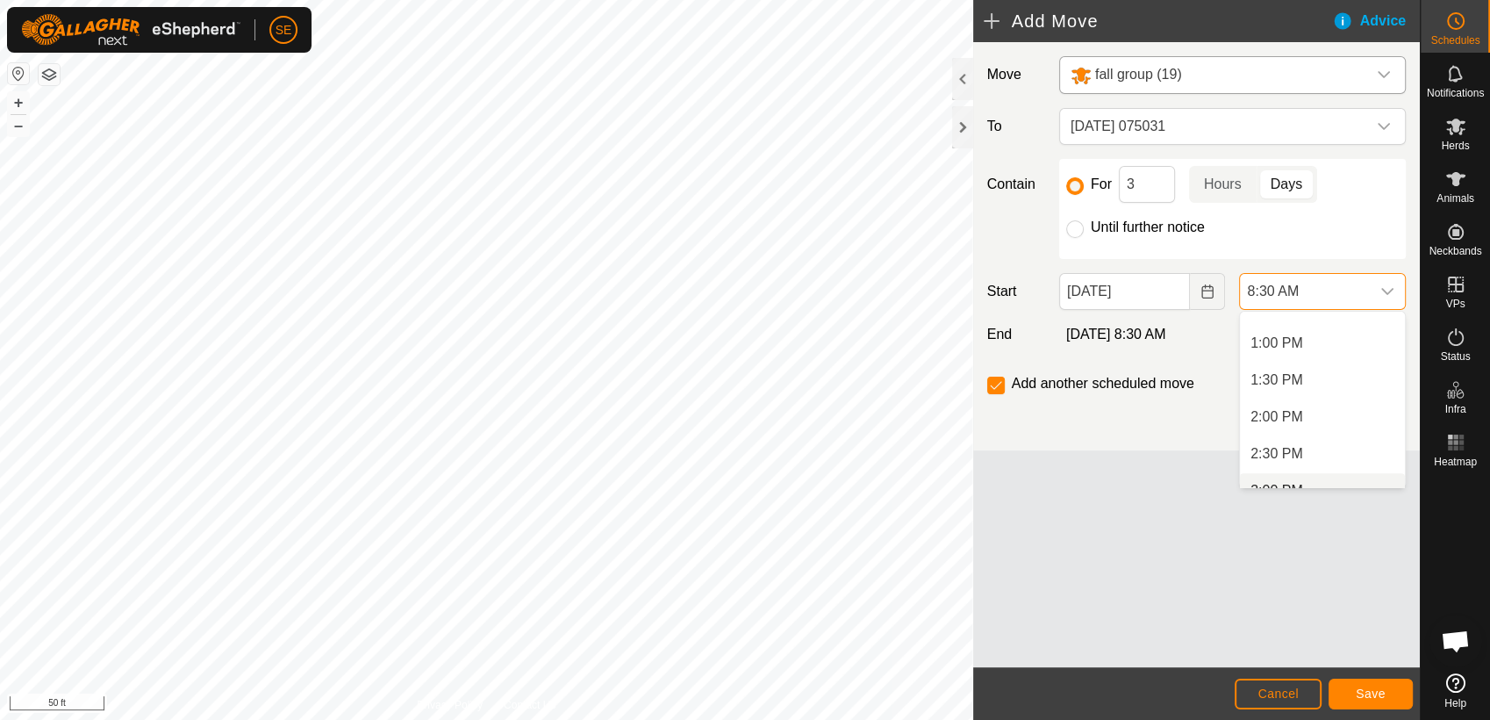
scroll to position [966, 0]
click at [1276, 354] on li "1:30 PM" at bounding box center [1322, 358] width 165 height 35
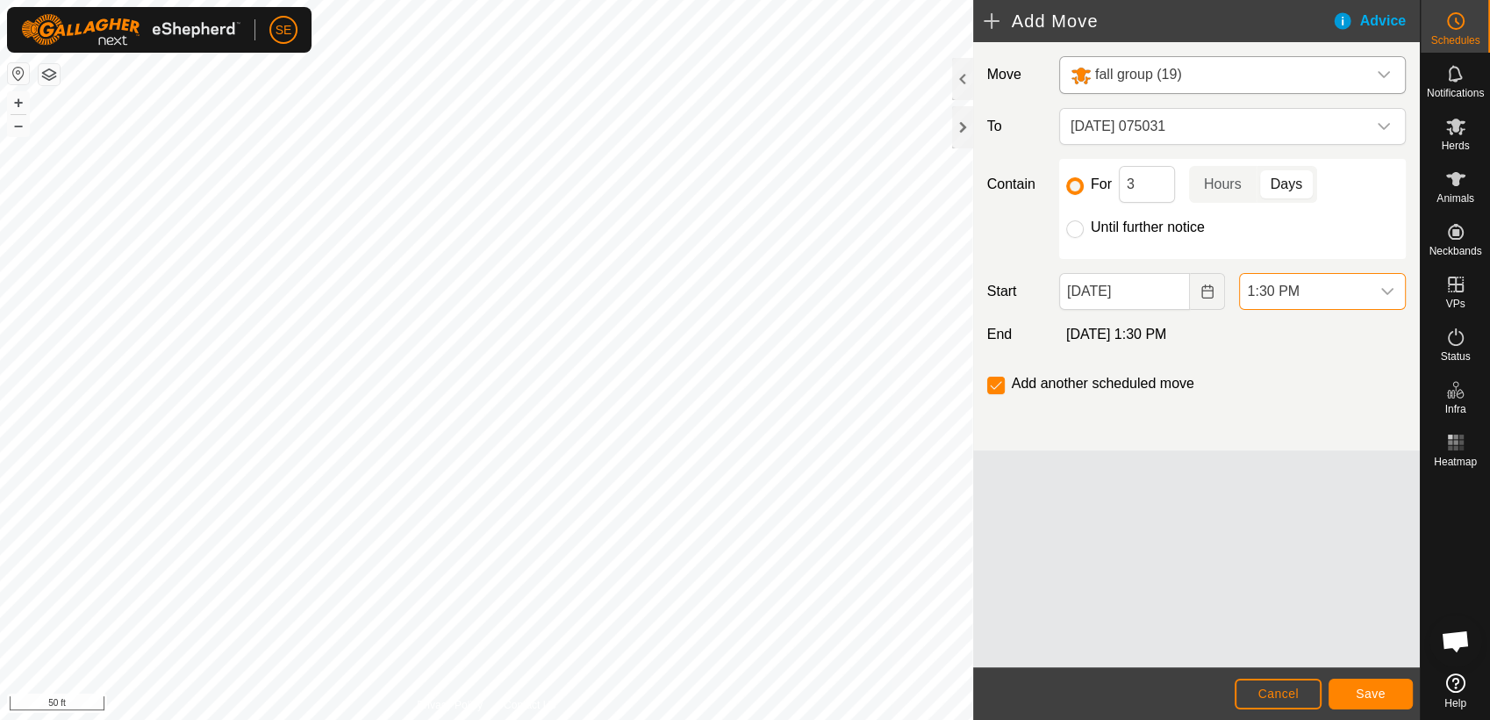
scroll to position [626, 0]
click at [1294, 690] on span "Cancel" at bounding box center [1278, 693] width 41 height 14
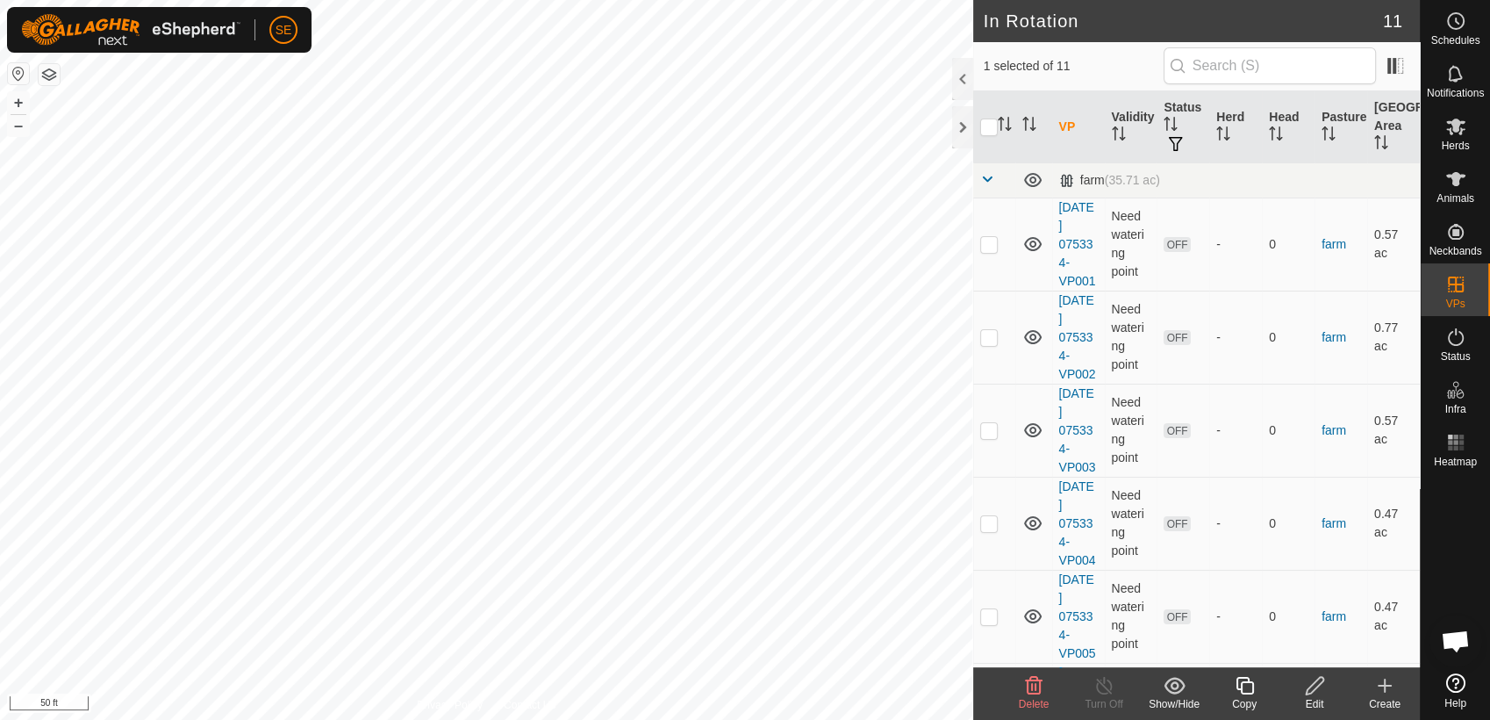
click at [1315, 684] on icon at bounding box center [1315, 685] width 22 height 21
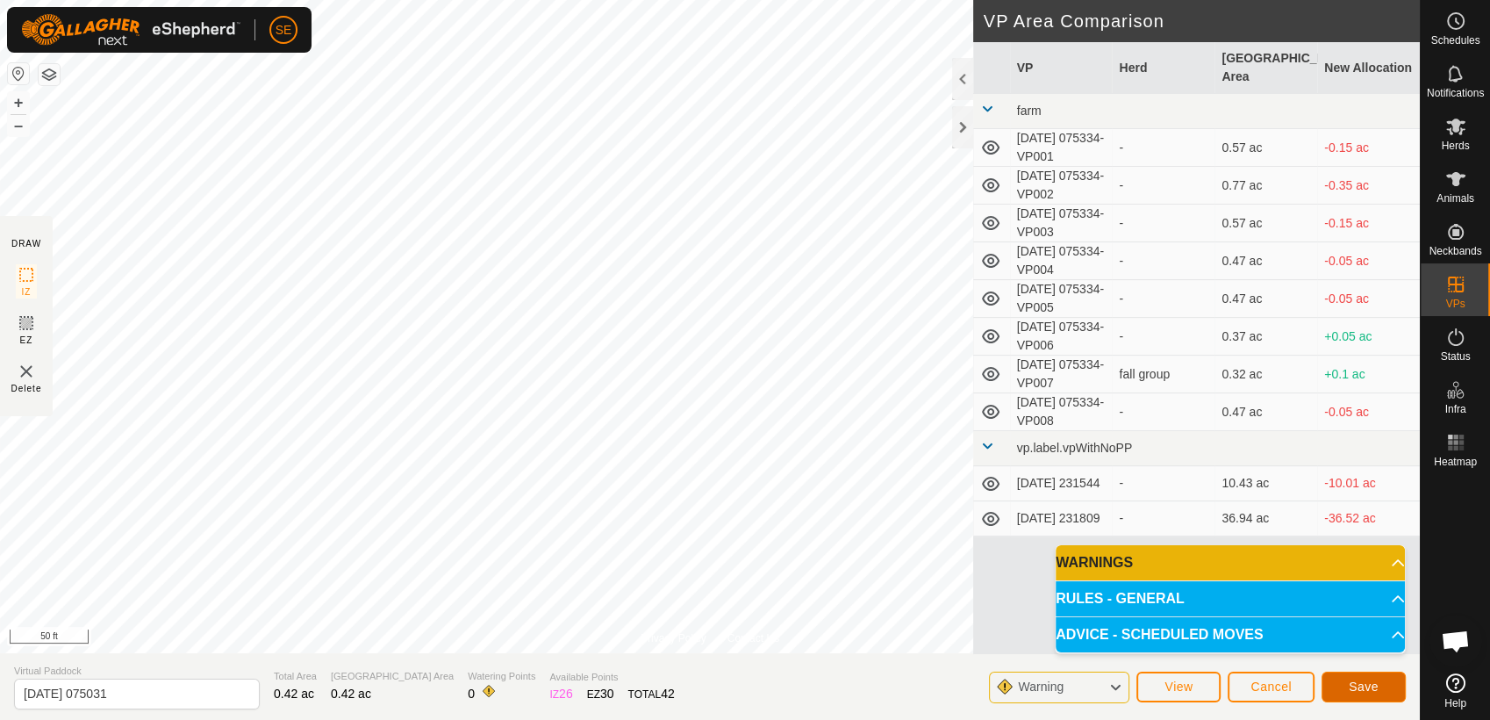
click at [1338, 678] on button "Save" at bounding box center [1364, 687] width 84 height 31
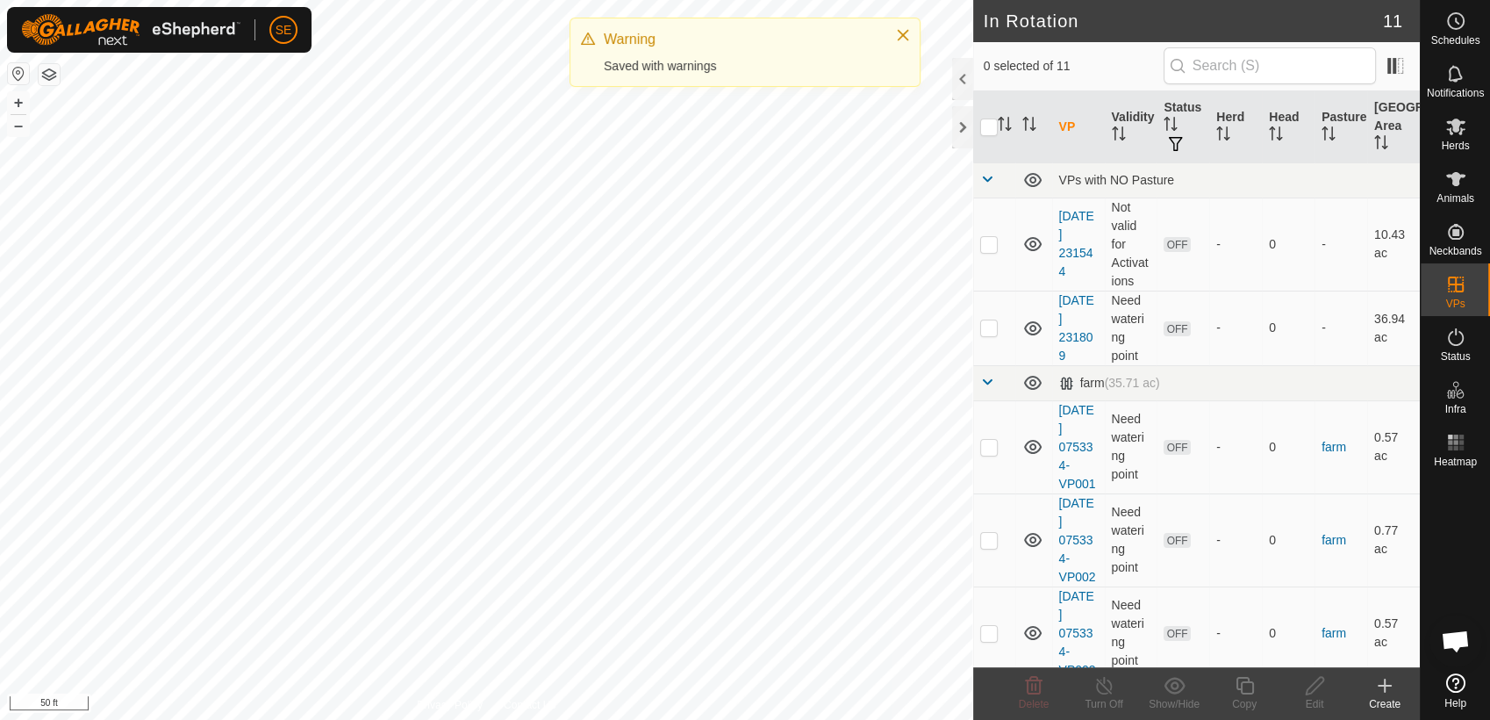
checkbox input "true"
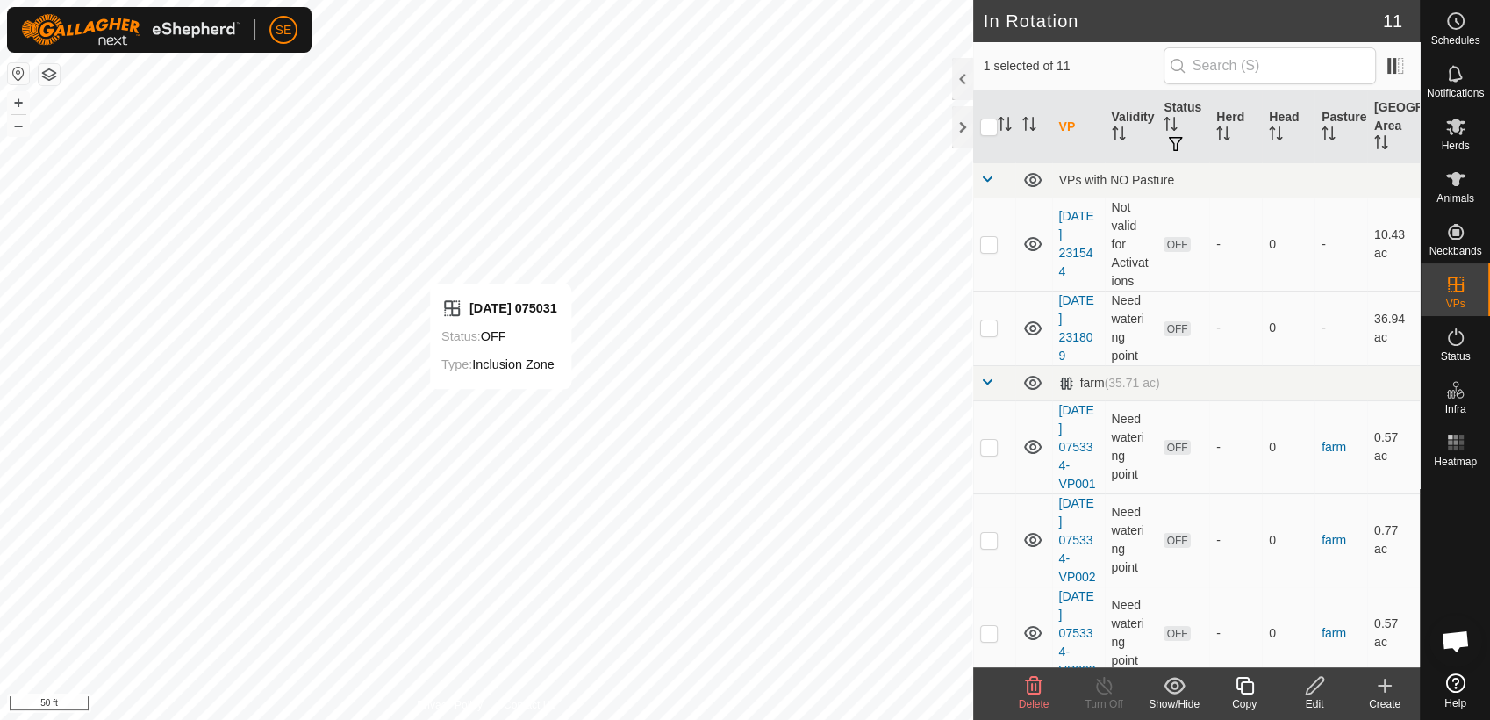
checkbox input "true"
checkbox input "false"
click at [1320, 685] on icon at bounding box center [1315, 685] width 22 height 21
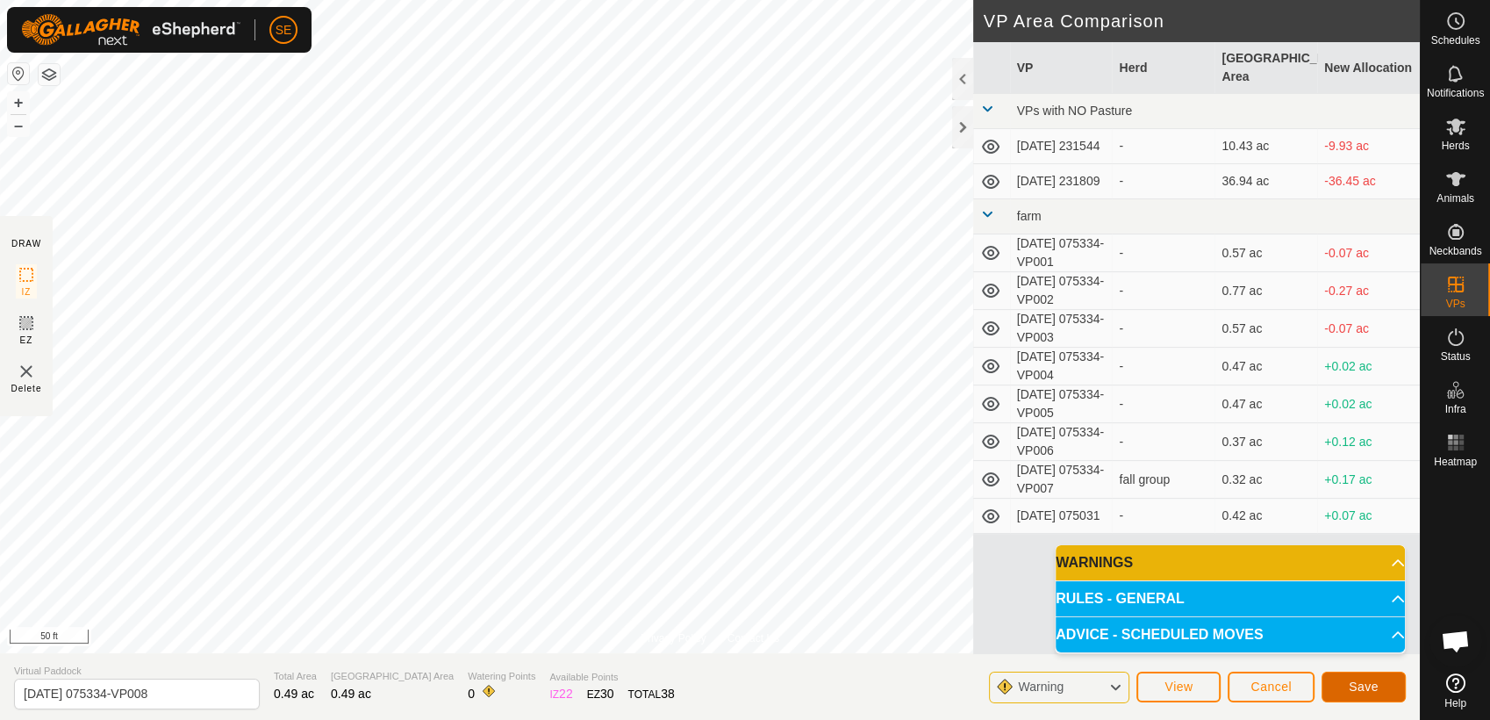
click at [1389, 682] on button "Save" at bounding box center [1364, 687] width 84 height 31
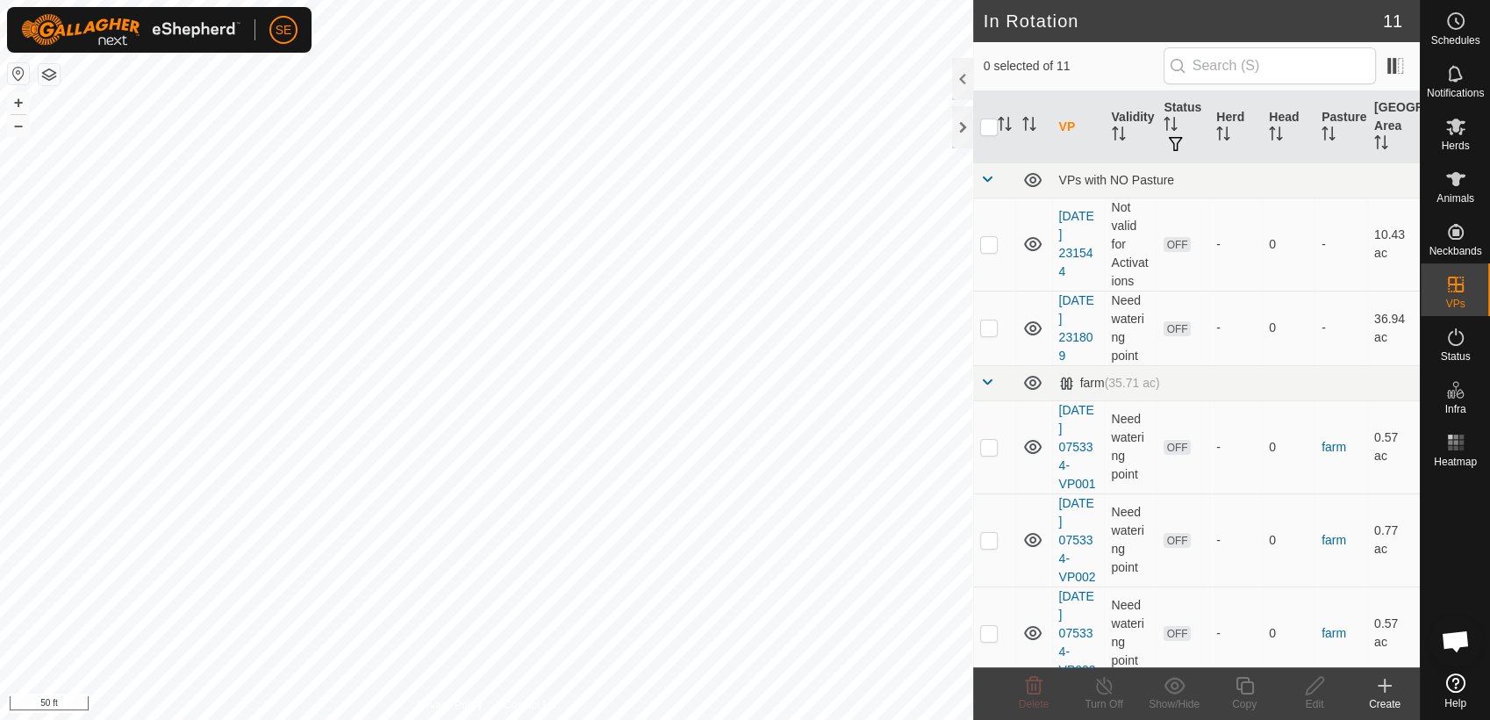
checkbox input "true"
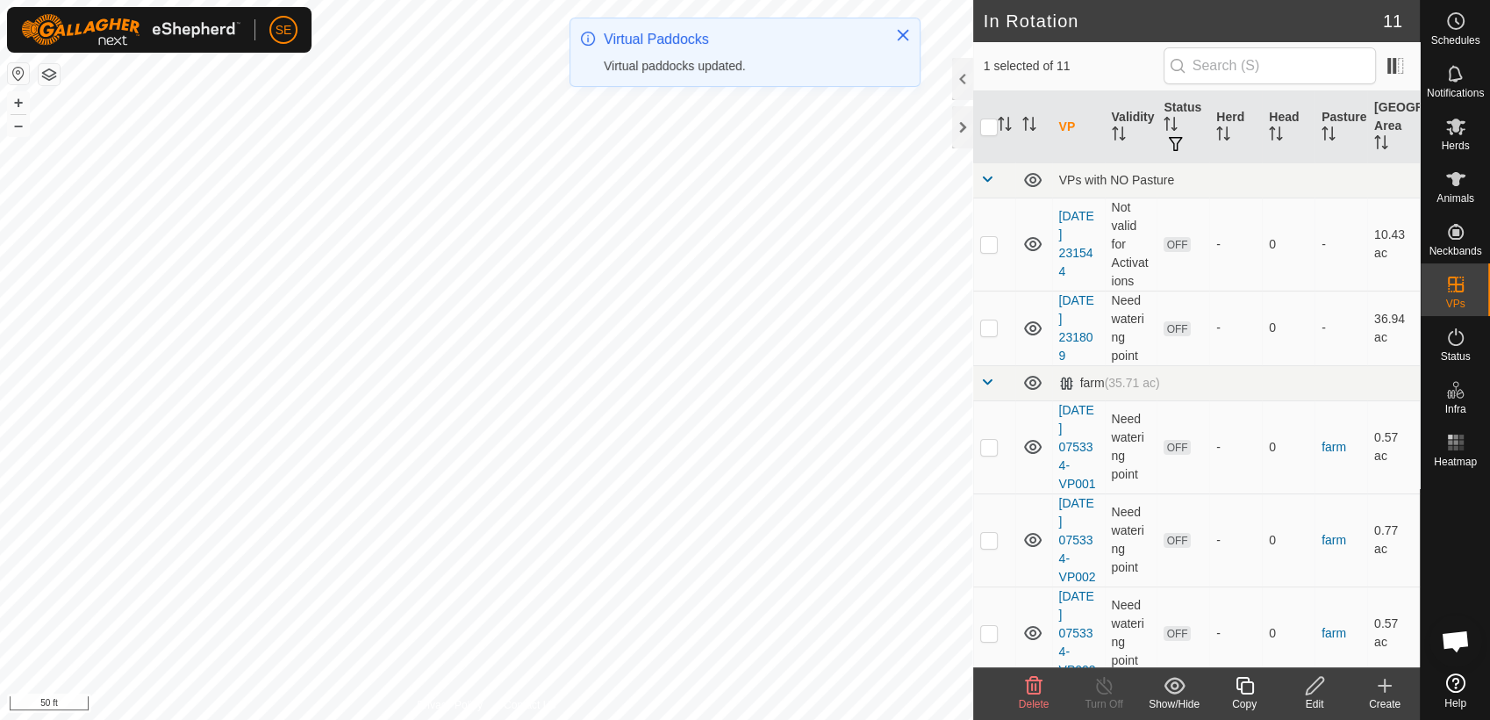
checkbox input "false"
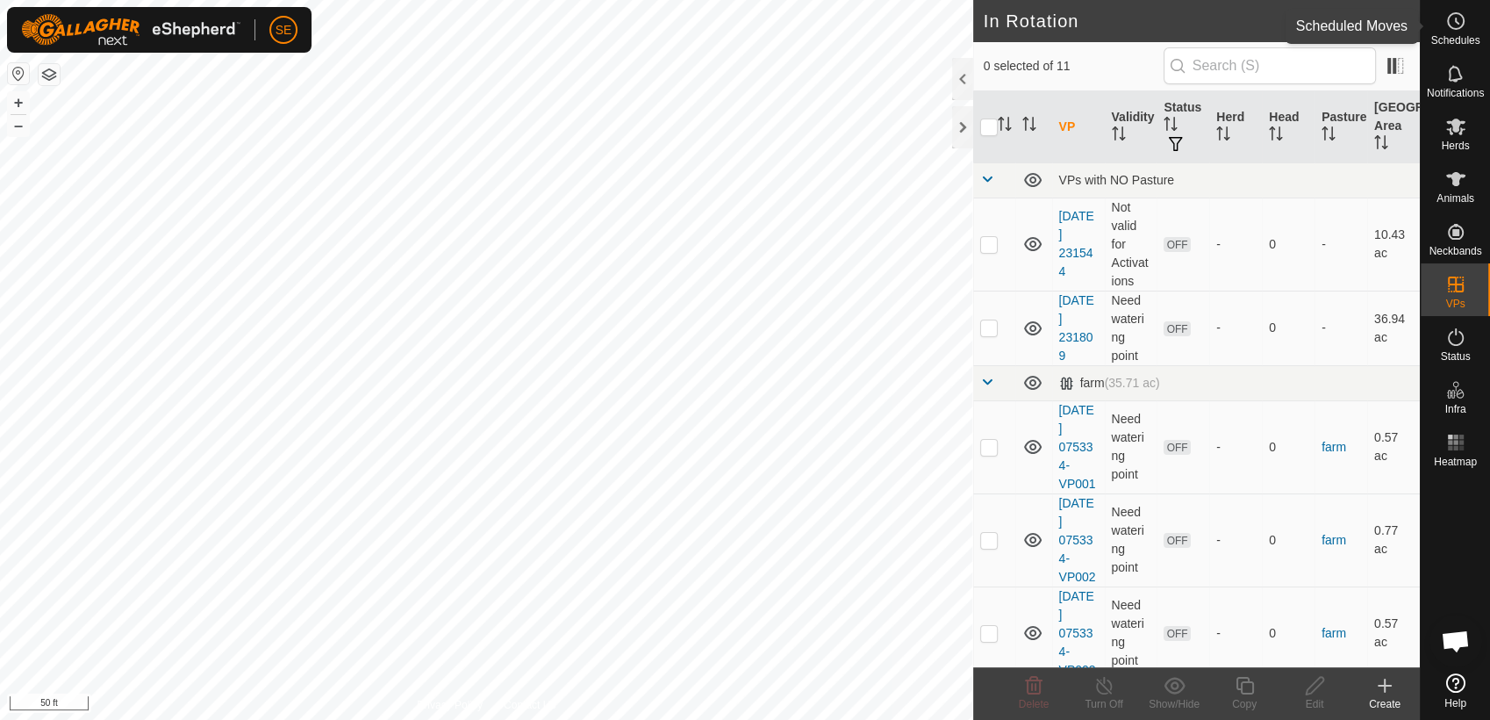
click at [1454, 26] on icon at bounding box center [1456, 21] width 21 height 21
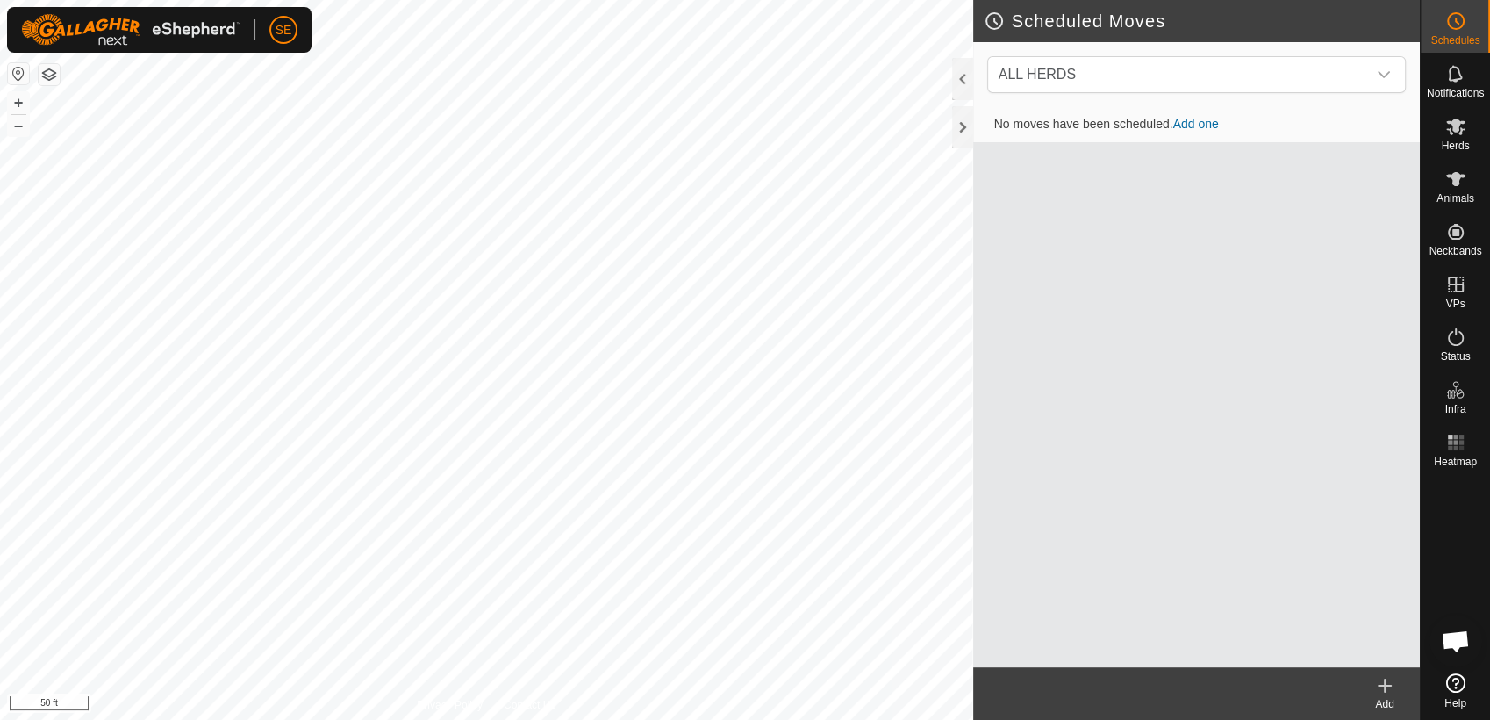
click at [1206, 121] on link "Add one" at bounding box center [1197, 124] width 46 height 14
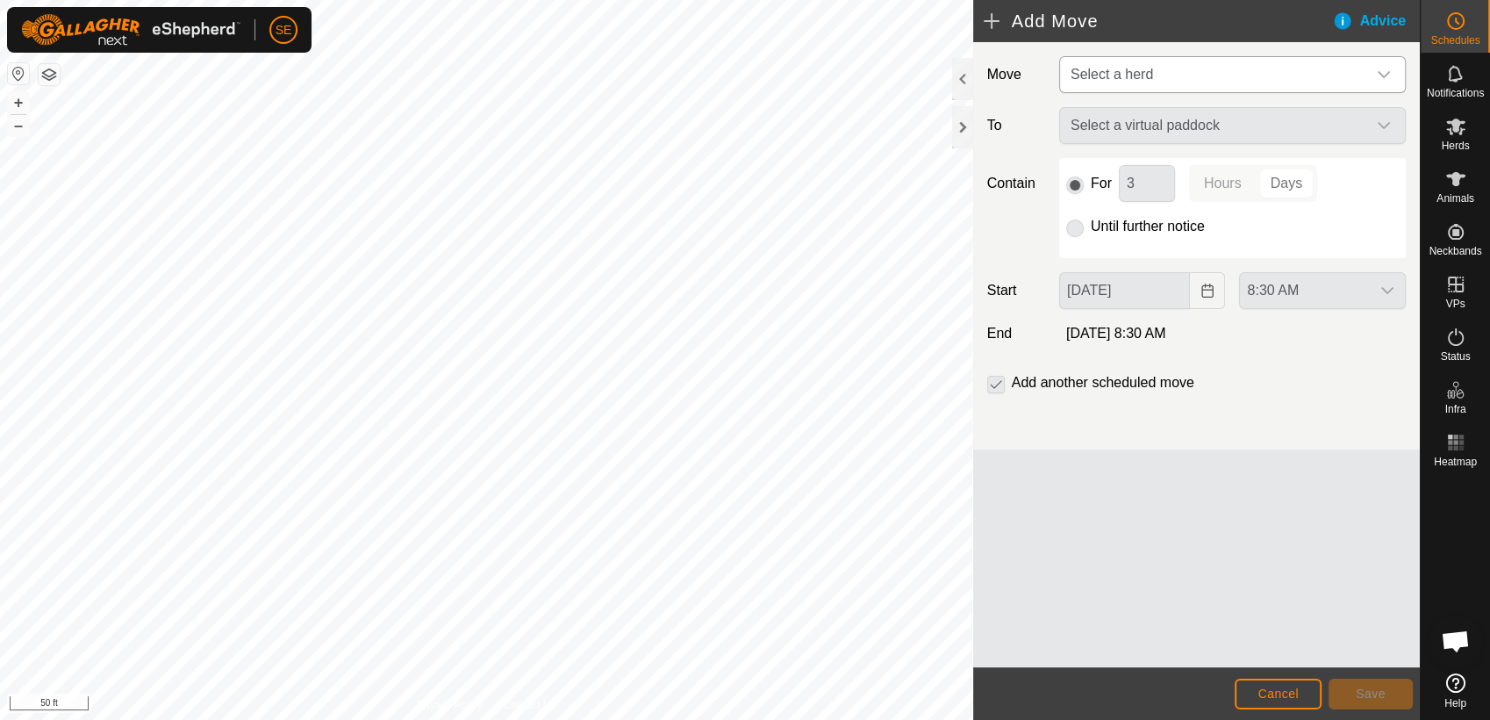
click at [1130, 74] on span "Select a herd" at bounding box center [1112, 74] width 83 height 15
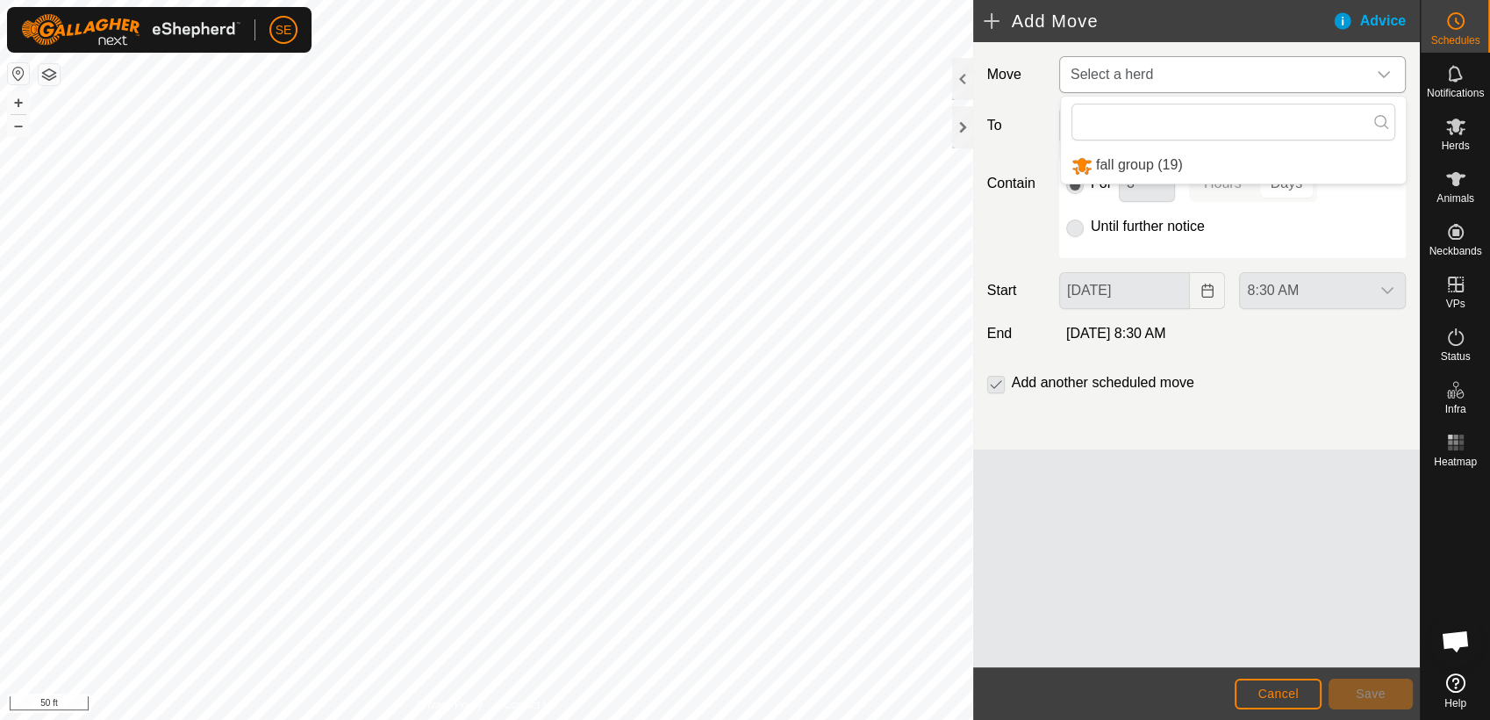
click at [1124, 163] on li "fall group (19)" at bounding box center [1233, 165] width 345 height 36
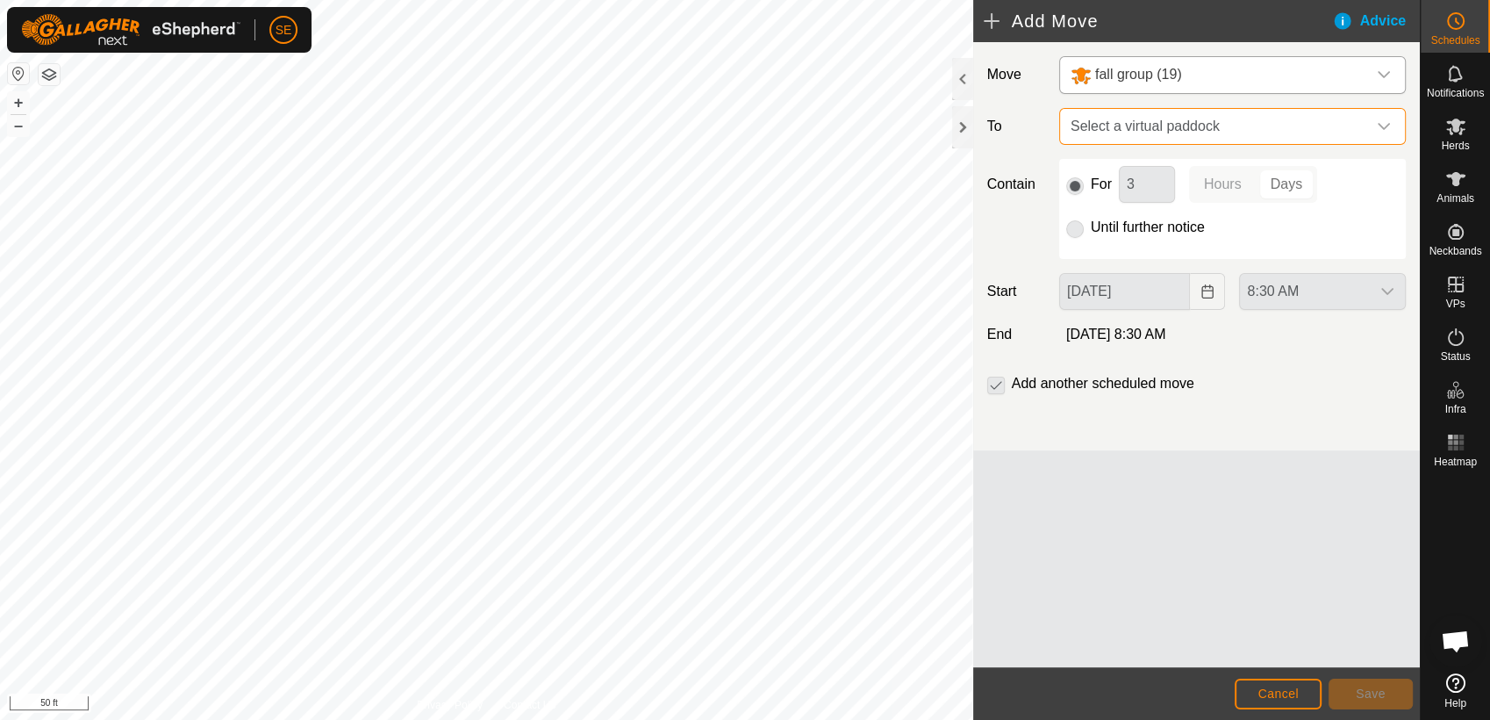
click at [1160, 130] on span "Select a virtual paddock" at bounding box center [1215, 126] width 303 height 35
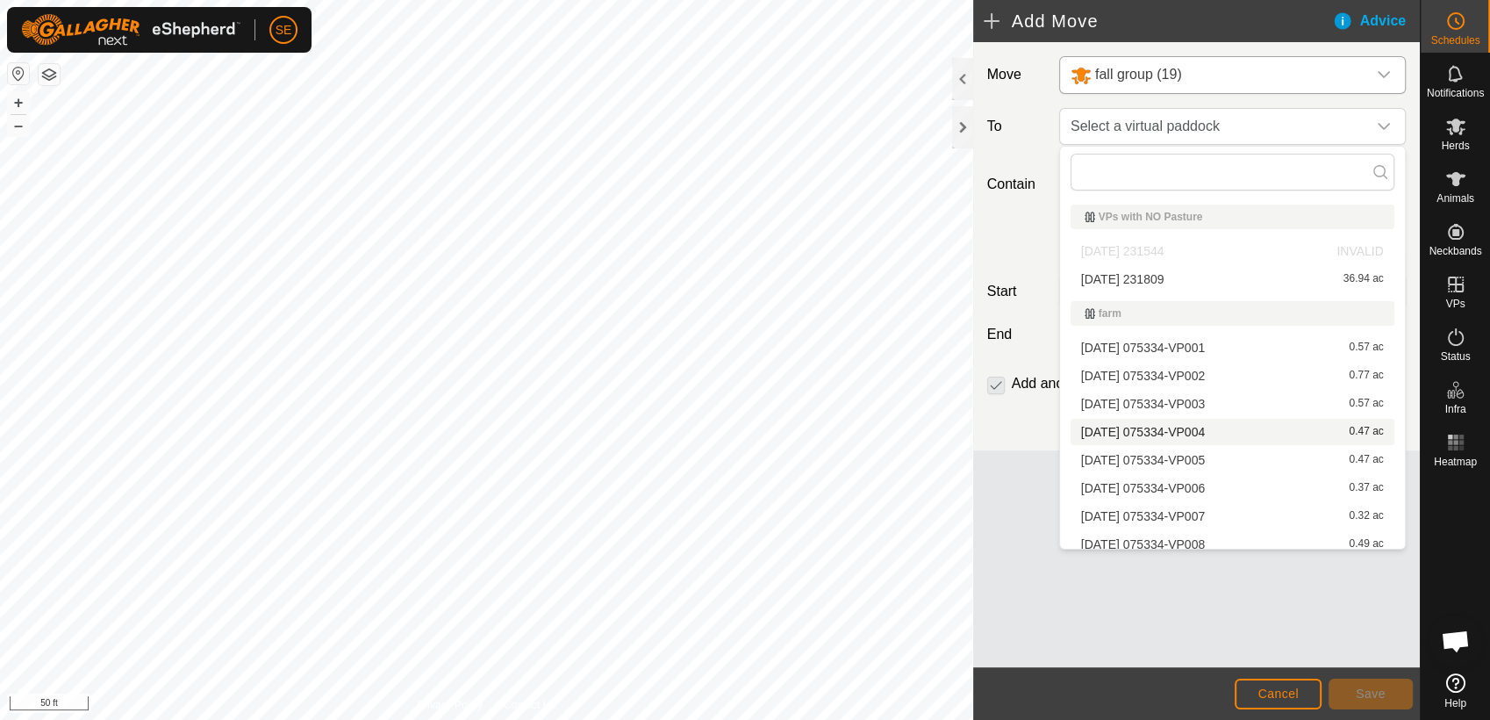
scroll to position [36, 0]
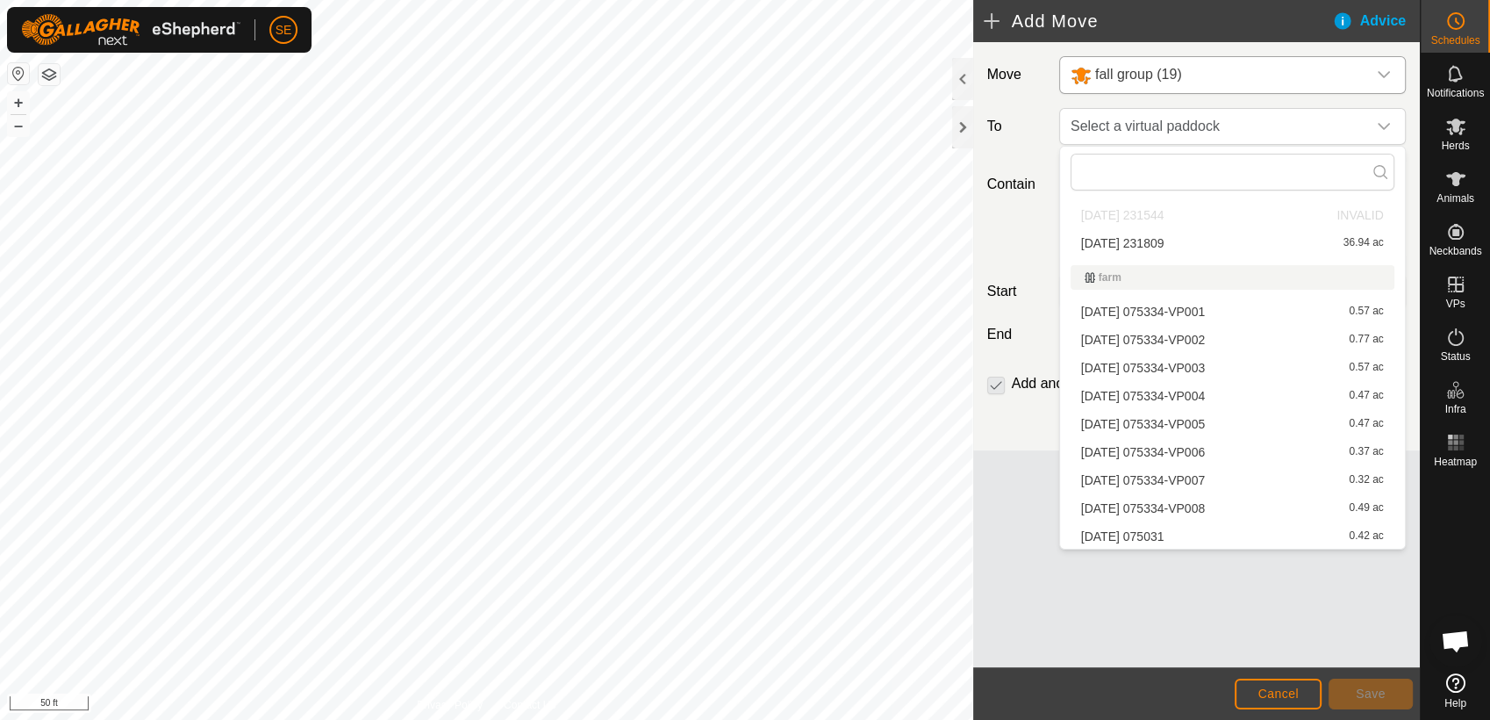
click at [1167, 538] on li "[DATE] 075031 0.42 ac" at bounding box center [1233, 536] width 324 height 26
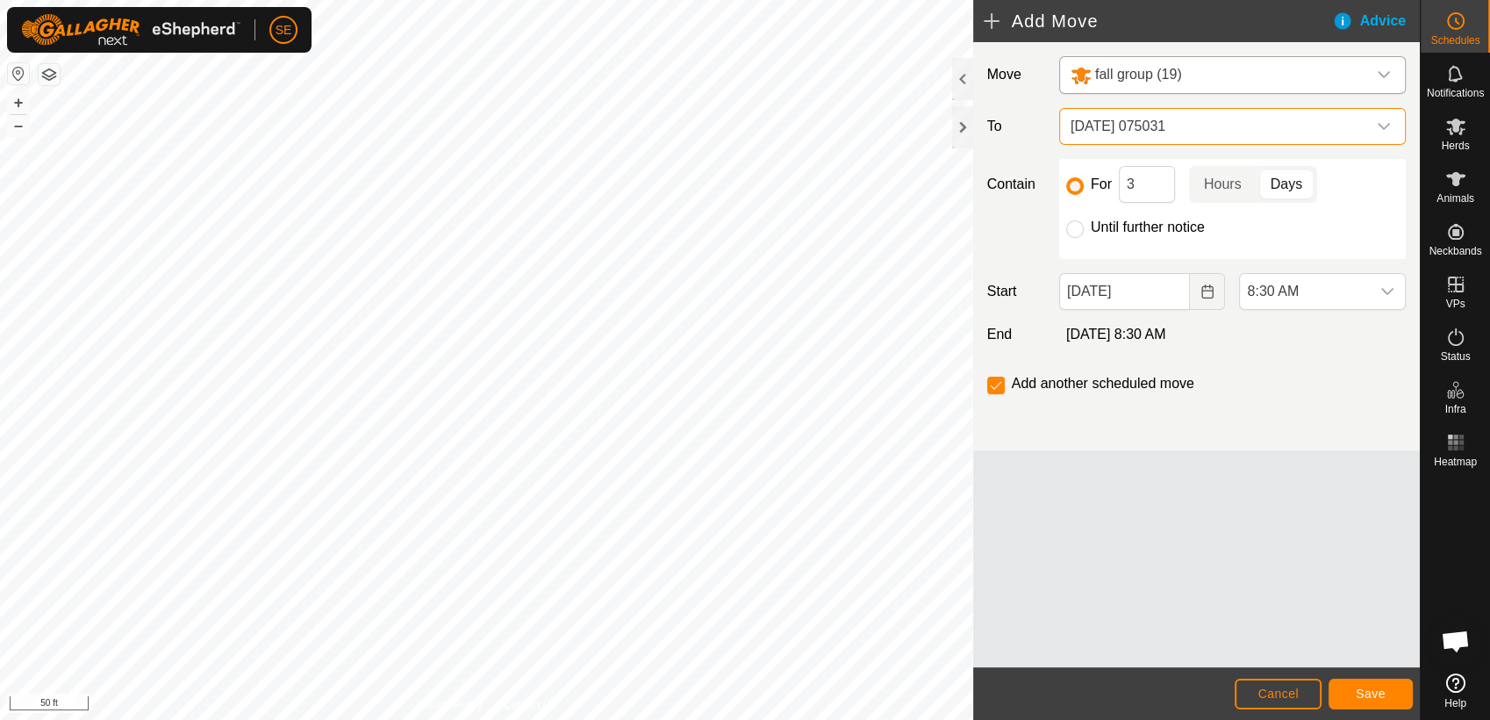
click at [1173, 123] on span "[DATE] 075031" at bounding box center [1215, 126] width 303 height 35
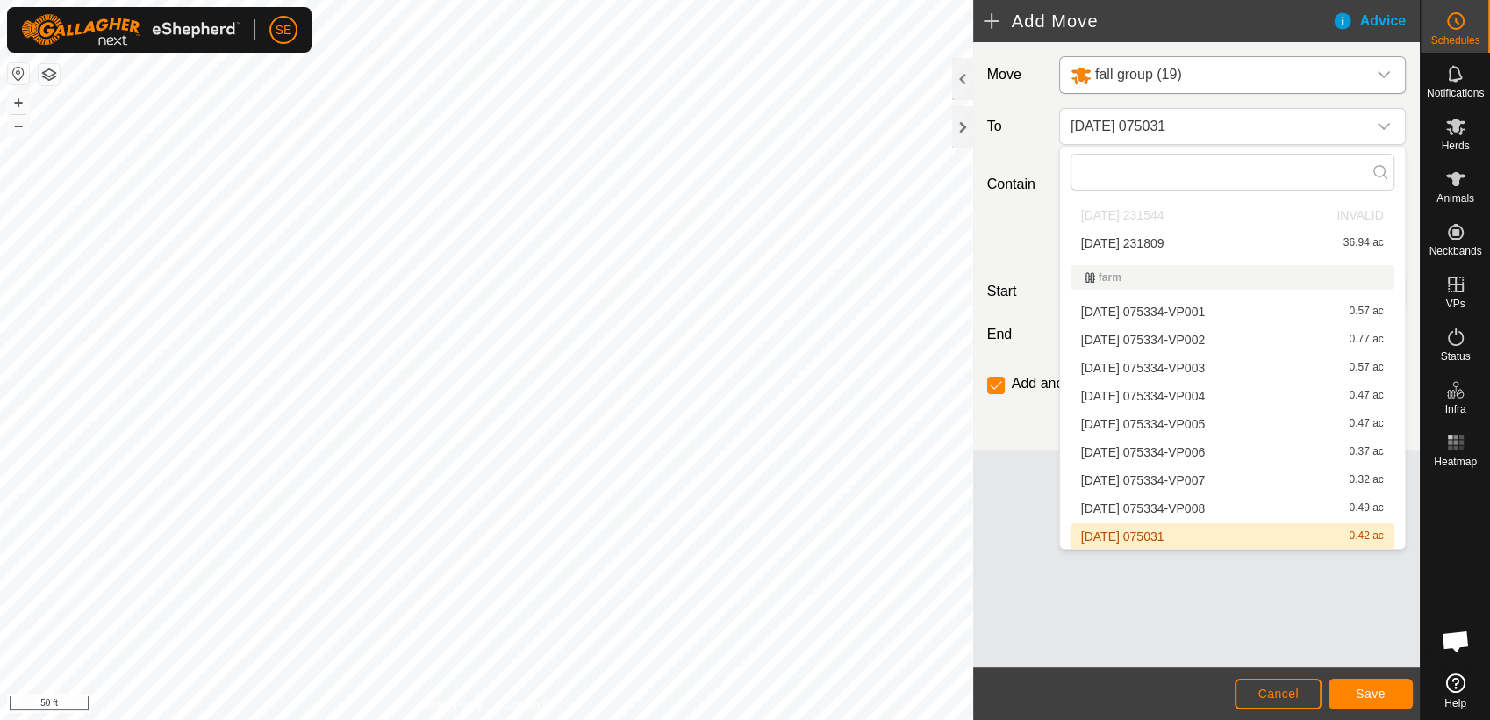
click at [1153, 534] on li "[DATE] 075031 0.42 ac" at bounding box center [1233, 536] width 324 height 26
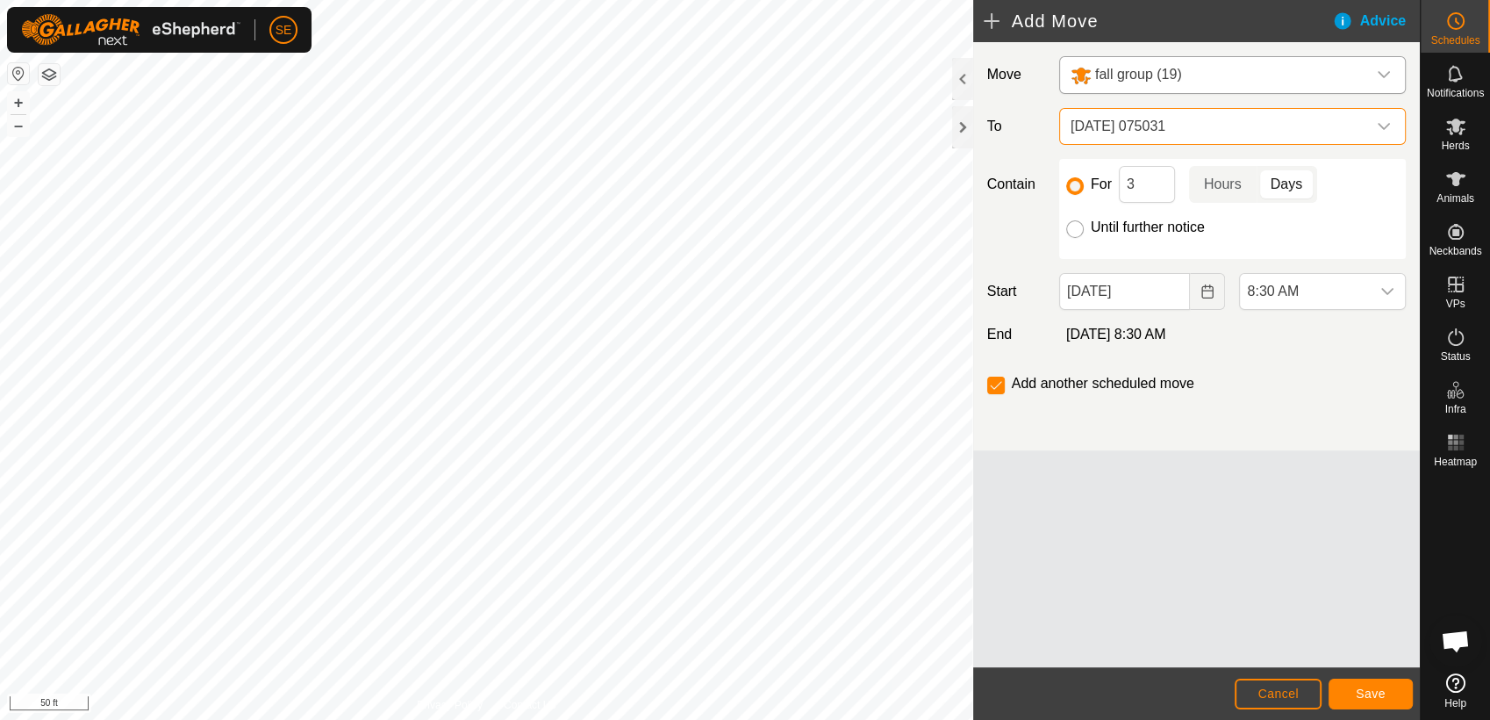
click at [1072, 227] on input "Until further notice" at bounding box center [1076, 229] width 18 height 18
radio input "true"
checkbox input "false"
click at [1325, 295] on span "8:30 AM" at bounding box center [1305, 291] width 130 height 35
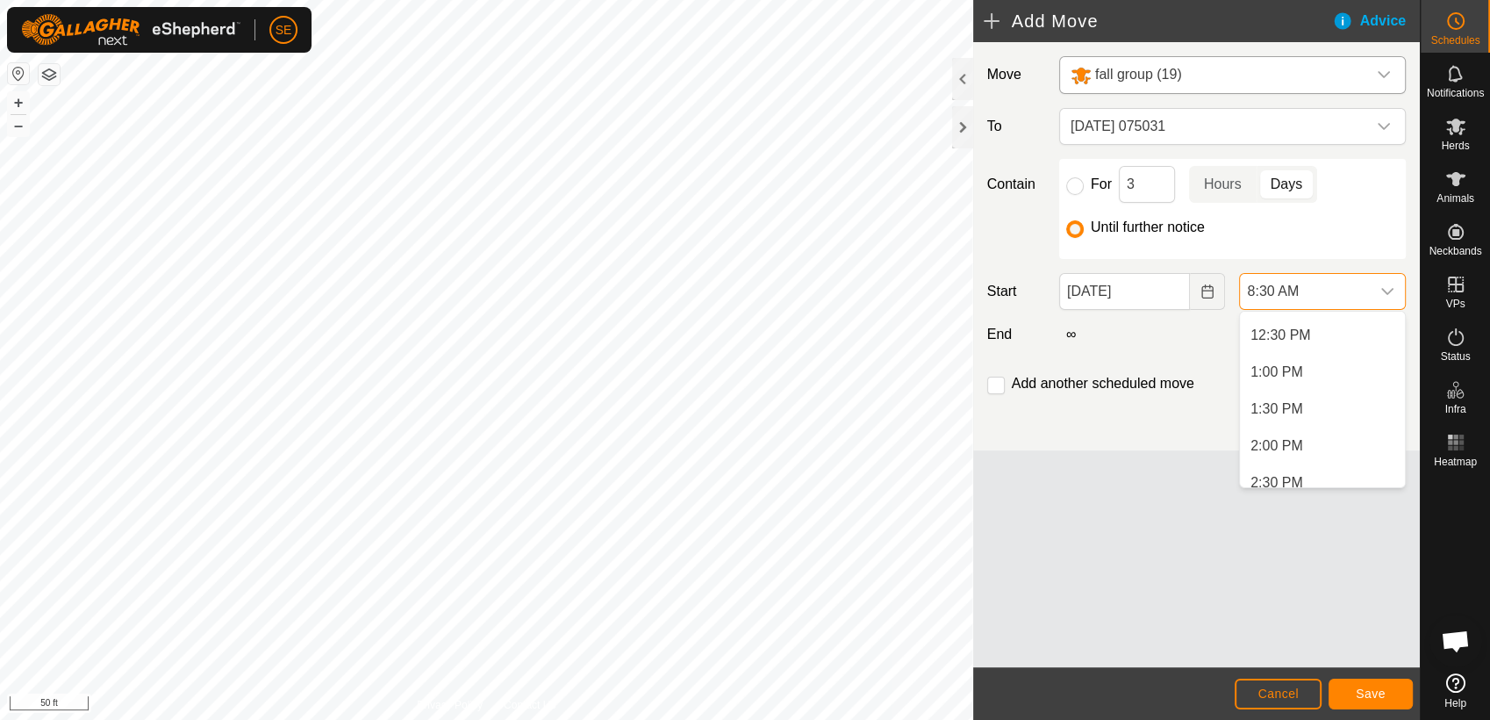
scroll to position [944, 0]
click at [1299, 377] on li "1:30 PM" at bounding box center [1322, 380] width 165 height 35
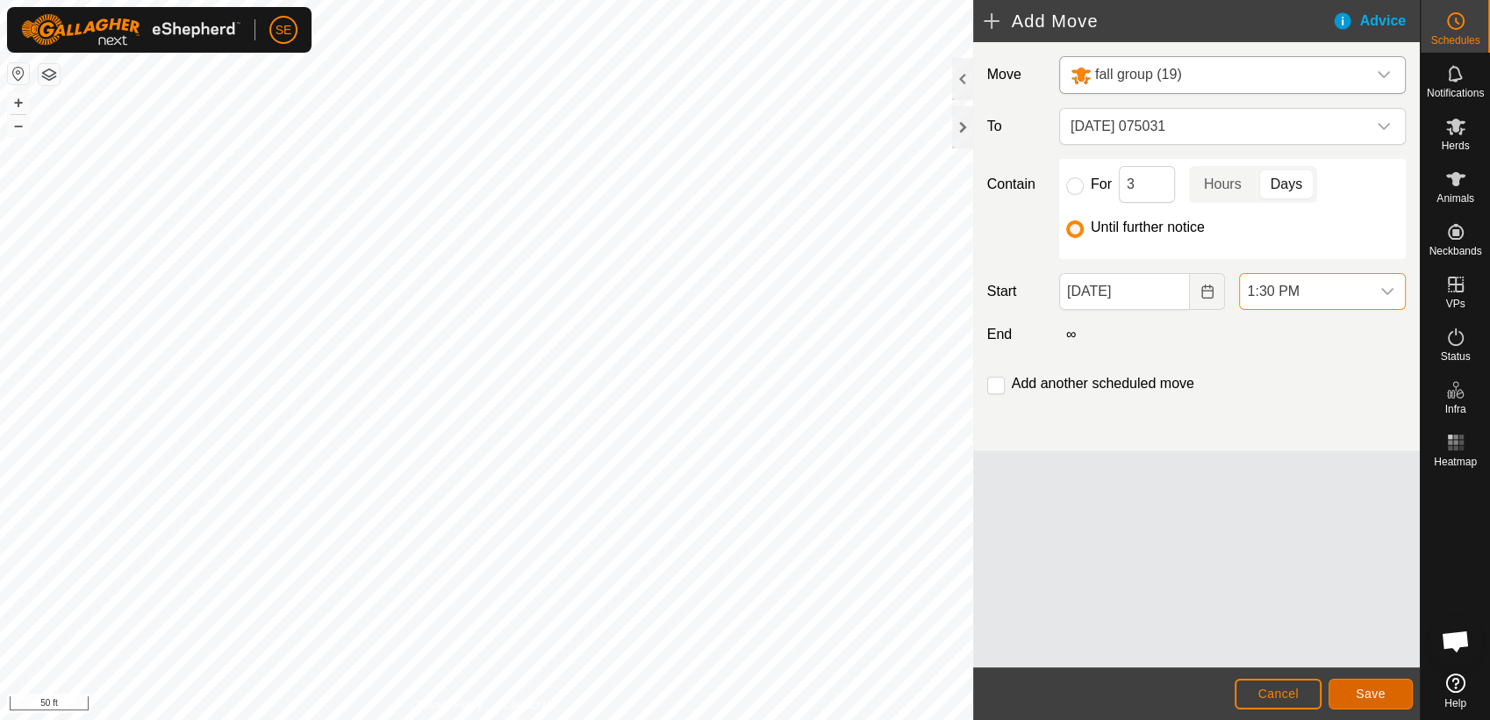
click at [1383, 696] on span "Save" at bounding box center [1371, 693] width 30 height 14
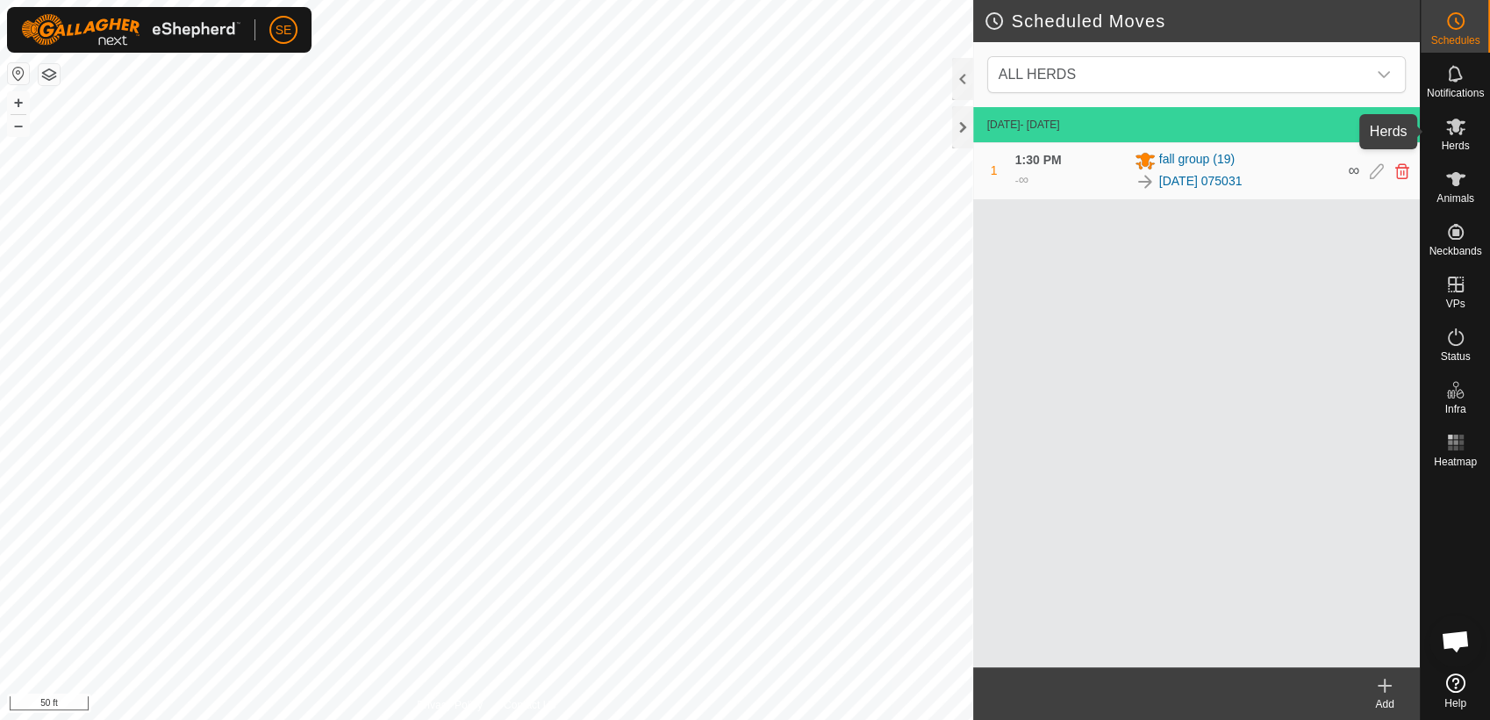
click at [1457, 131] on icon at bounding box center [1456, 127] width 19 height 17
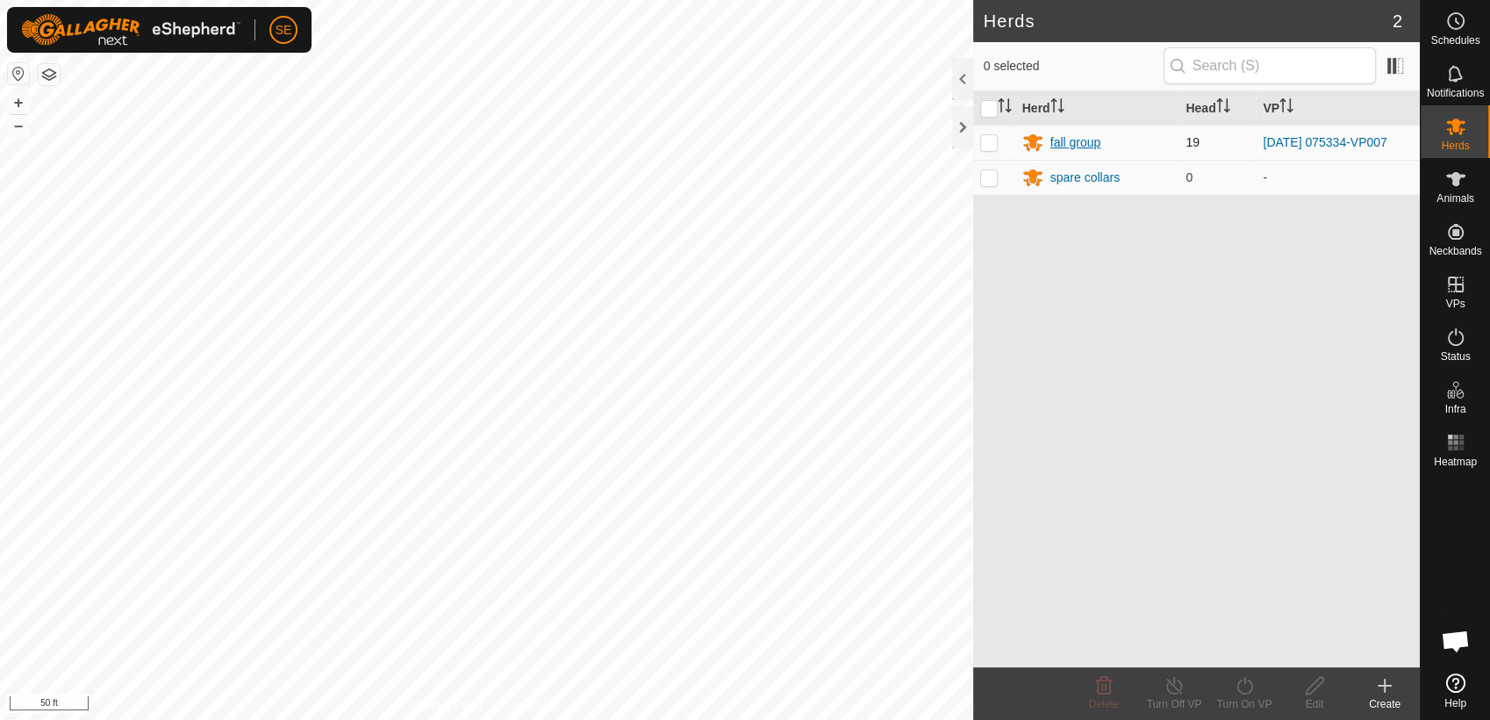
click at [1071, 141] on div "fall group" at bounding box center [1076, 142] width 51 height 18
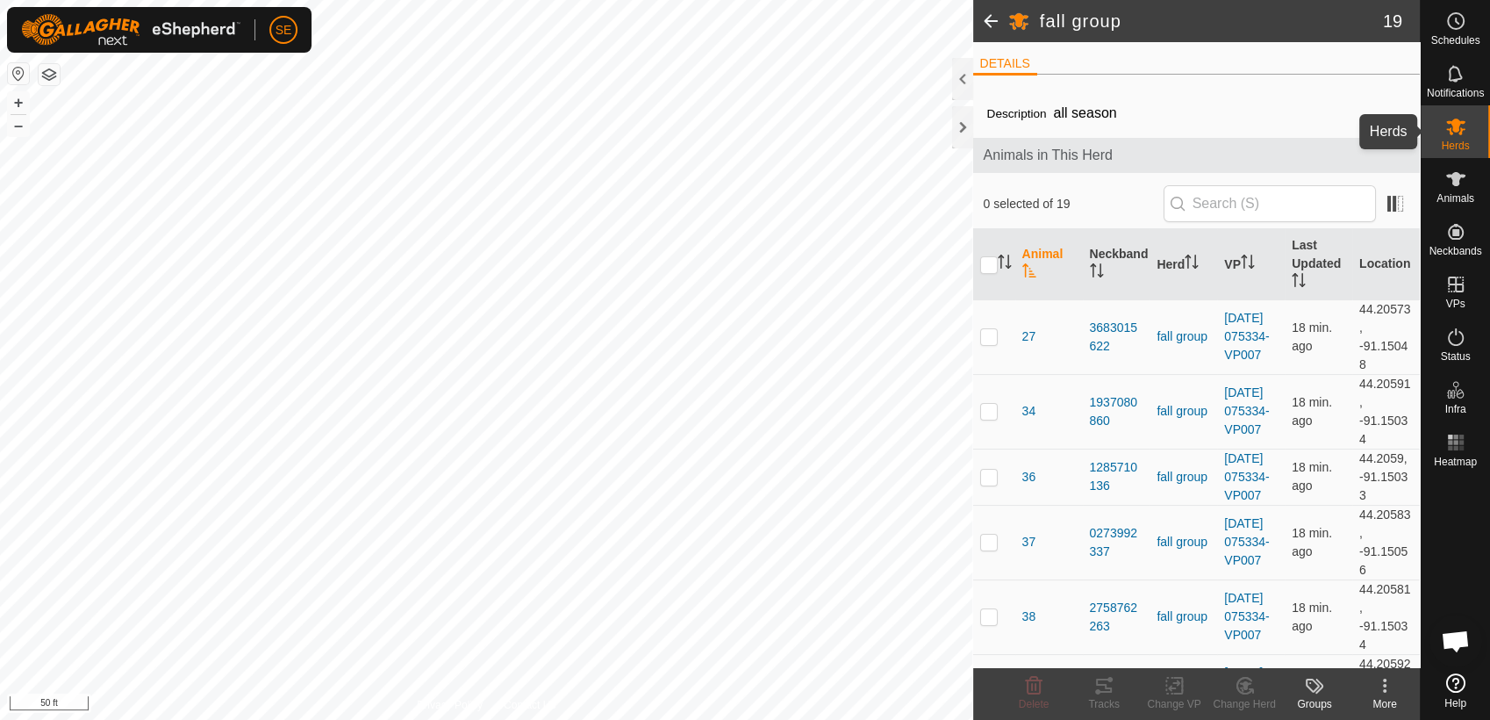
click at [1461, 122] on icon at bounding box center [1456, 127] width 19 height 17
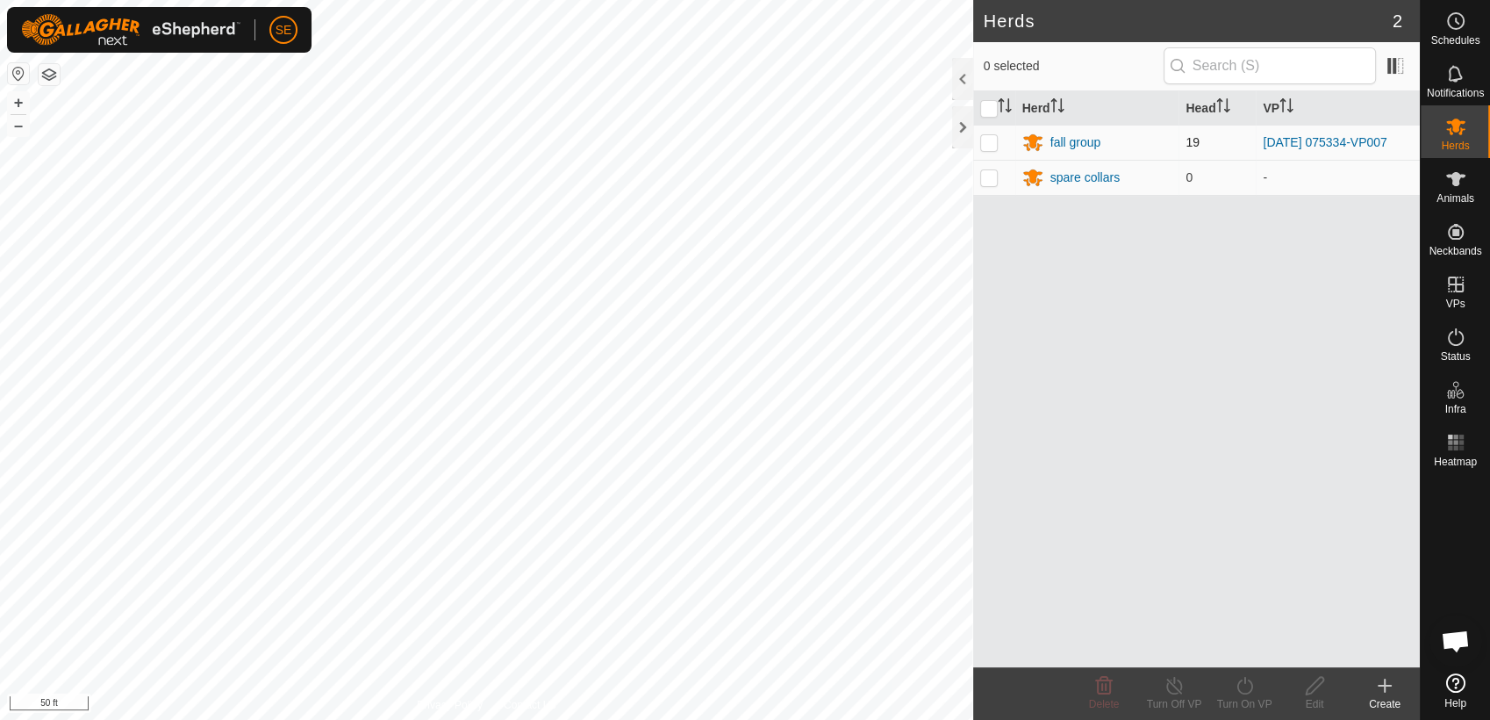
click at [983, 143] on p-checkbox at bounding box center [989, 142] width 18 height 14
checkbox input "true"
click at [1250, 692] on icon at bounding box center [1245, 686] width 16 height 18
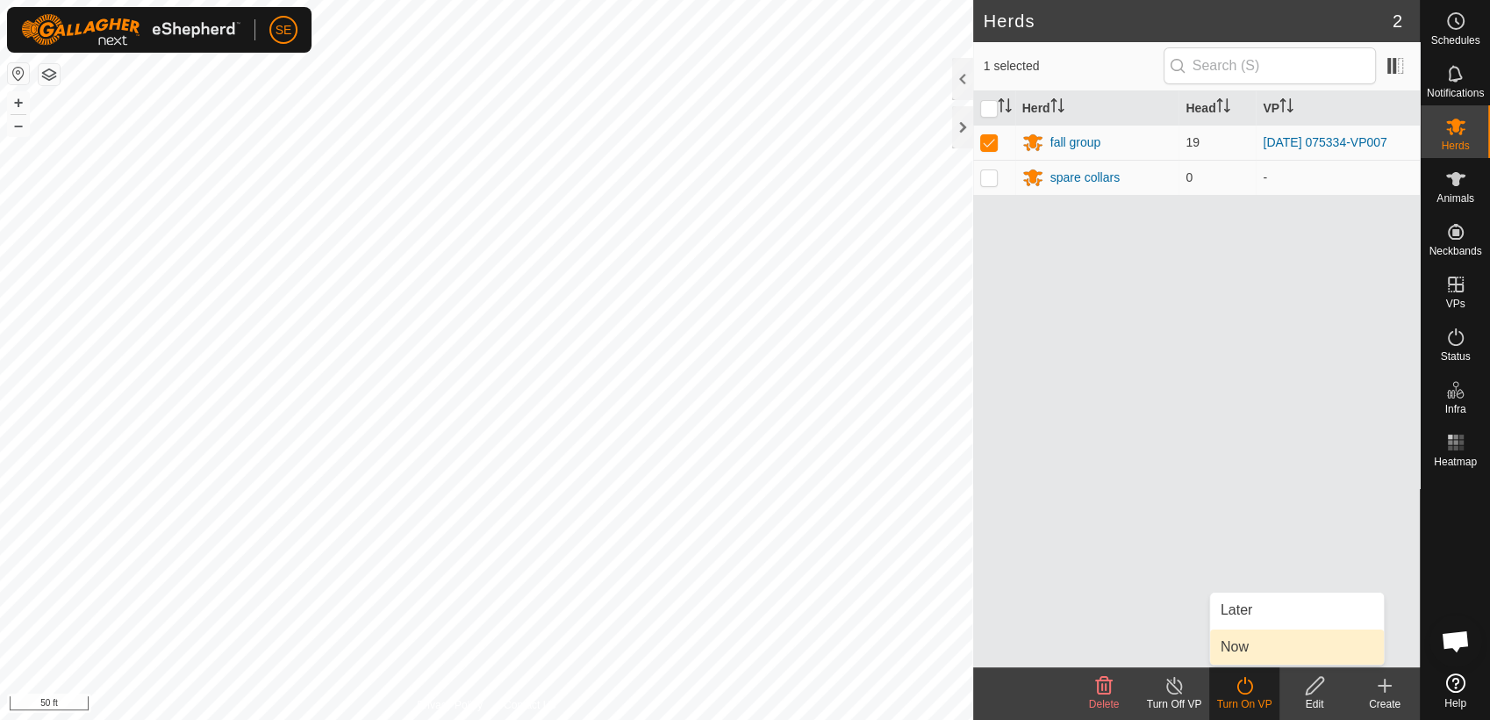
click at [1251, 650] on link "Now" at bounding box center [1297, 646] width 174 height 35
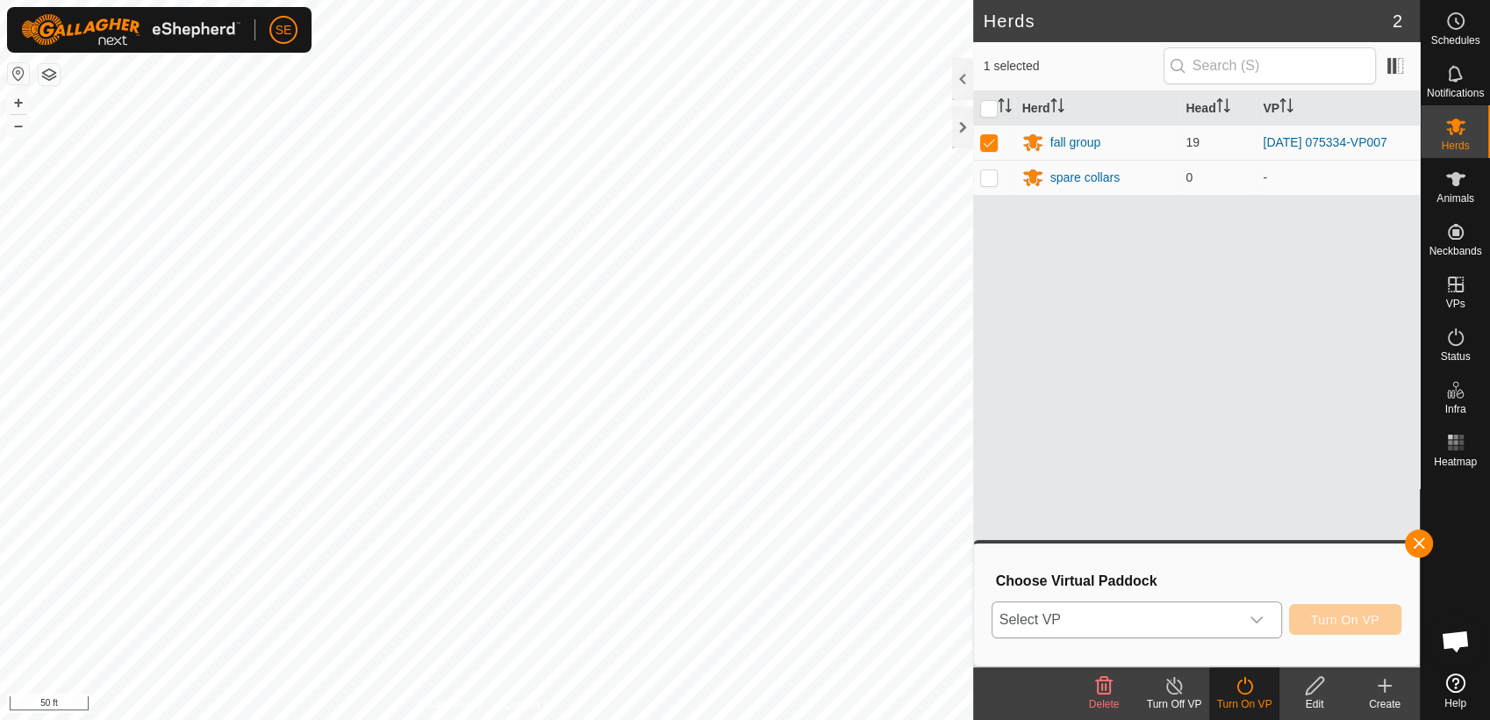
click at [1138, 614] on span "Select VP" at bounding box center [1116, 619] width 247 height 35
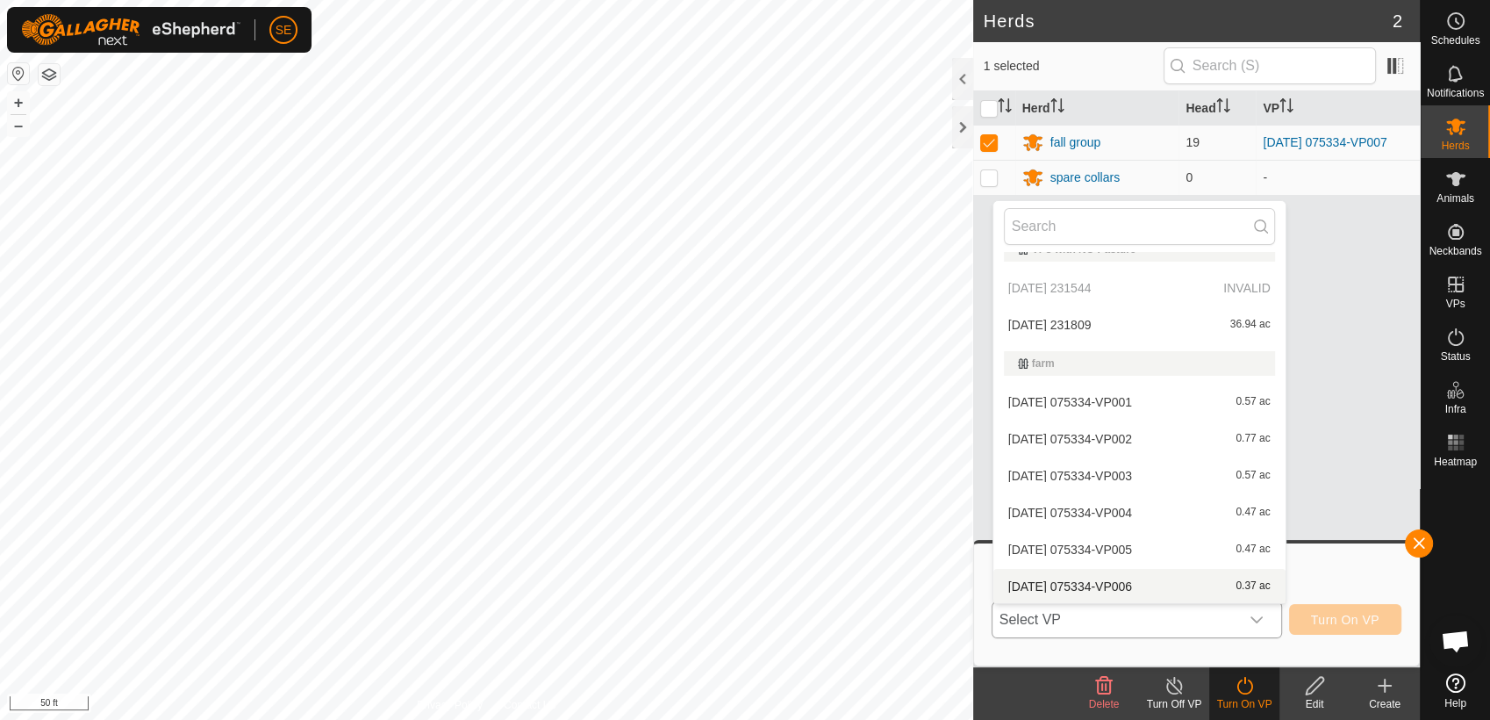
scroll to position [133, 0]
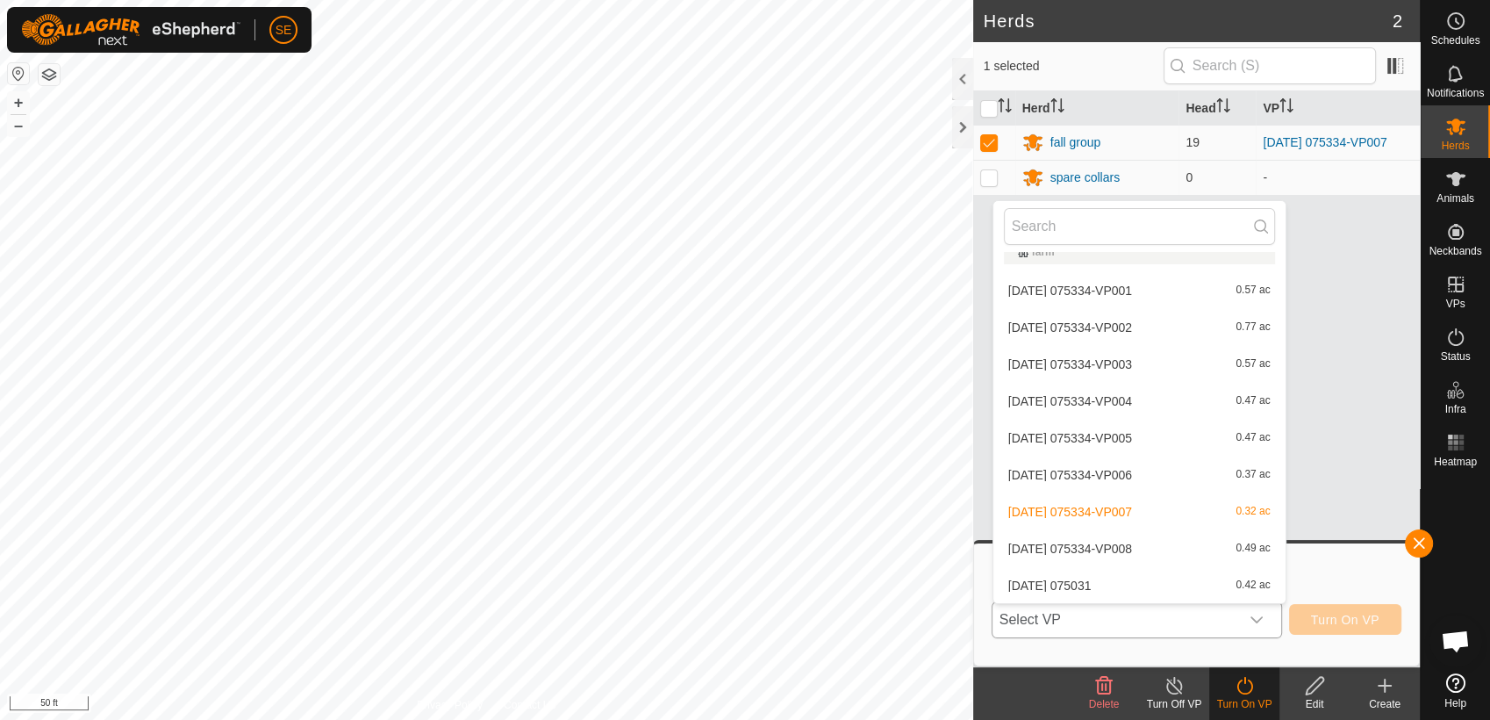
click at [1102, 549] on li "[DATE] 075334-VP008 0.49 ac" at bounding box center [1140, 548] width 292 height 35
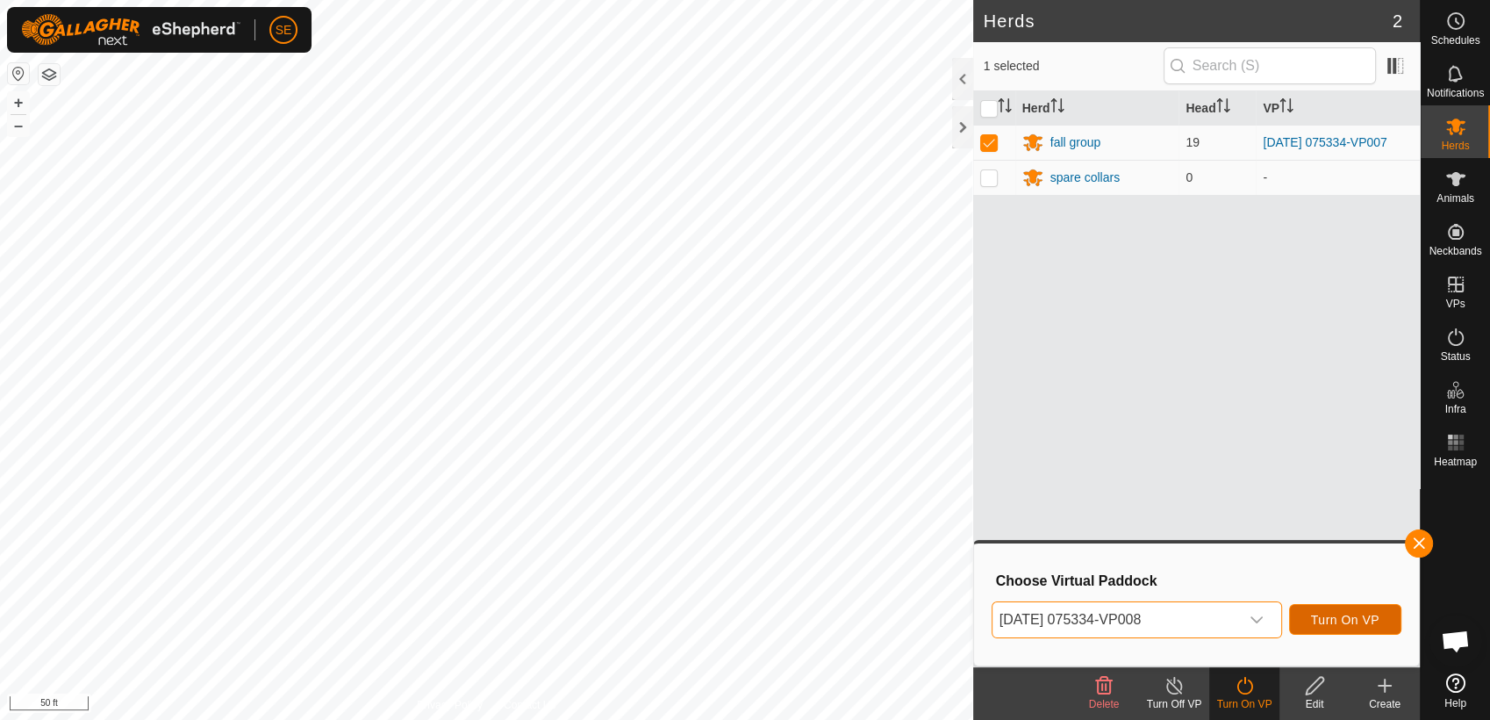
click at [1349, 614] on span "Turn On VP" at bounding box center [1345, 620] width 68 height 14
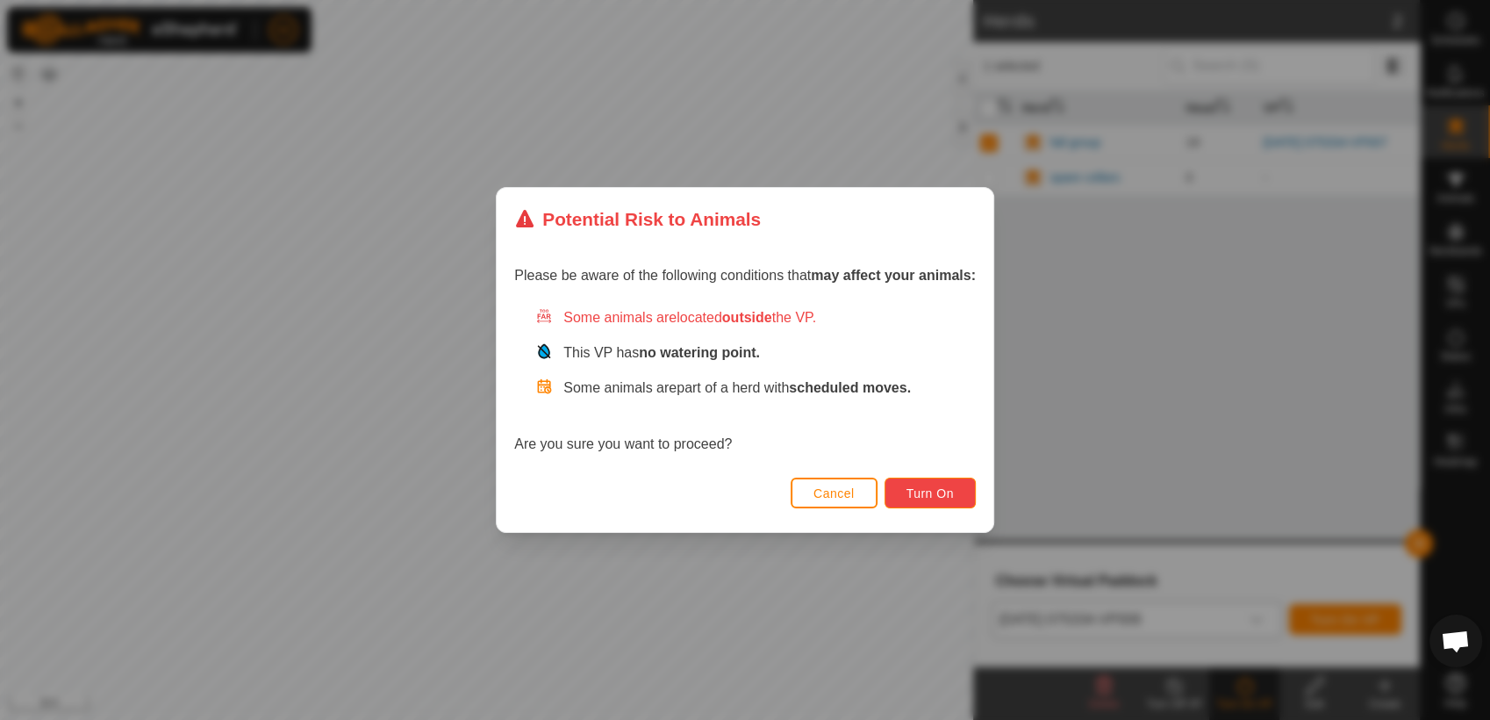
click at [921, 490] on span "Turn On" at bounding box center [930, 493] width 47 height 14
